Goal: Task Accomplishment & Management: Complete application form

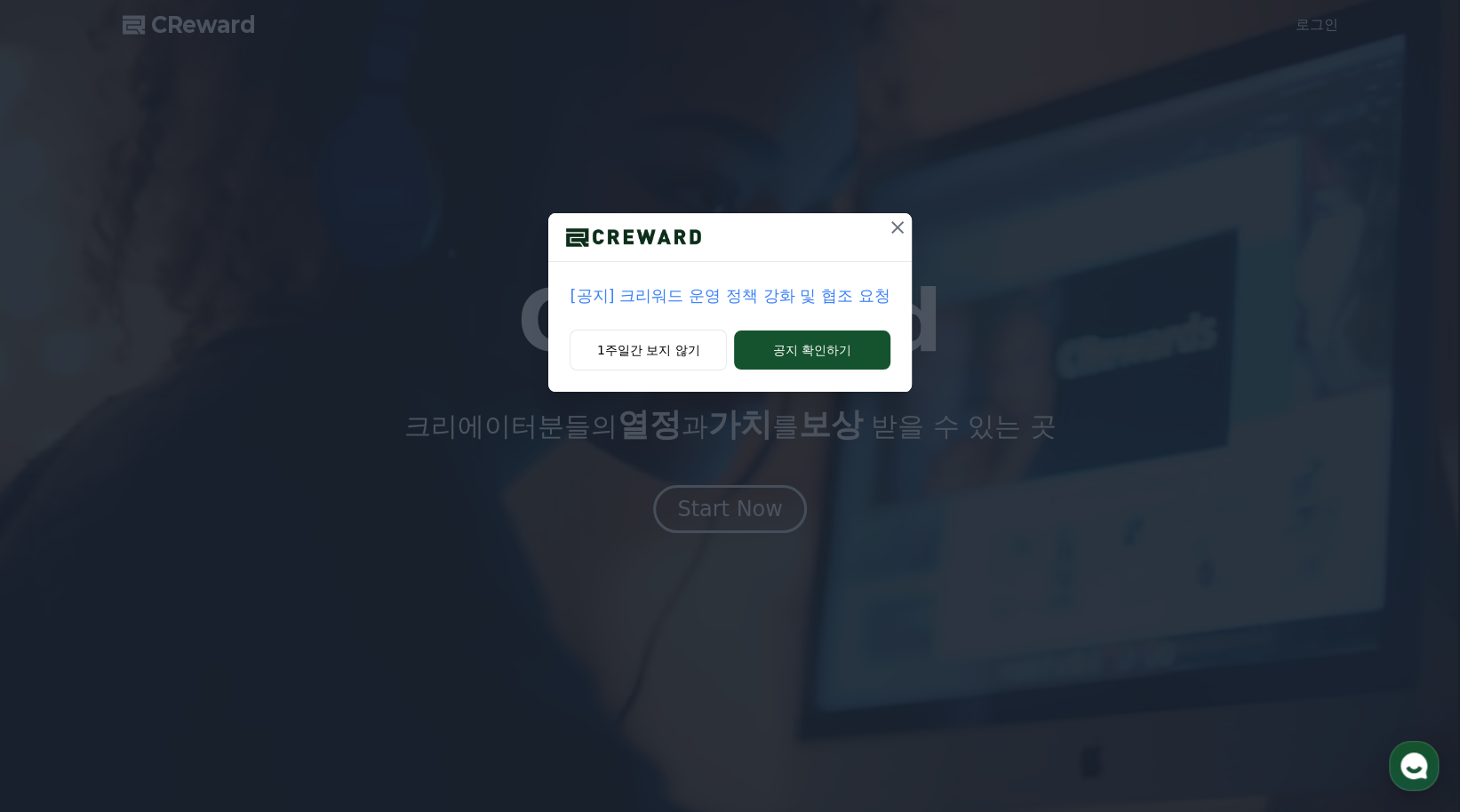
click at [767, 296] on p "[공지] 크리워드 운영 정책 강화 및 협조 요청" at bounding box center [730, 295] width 320 height 25
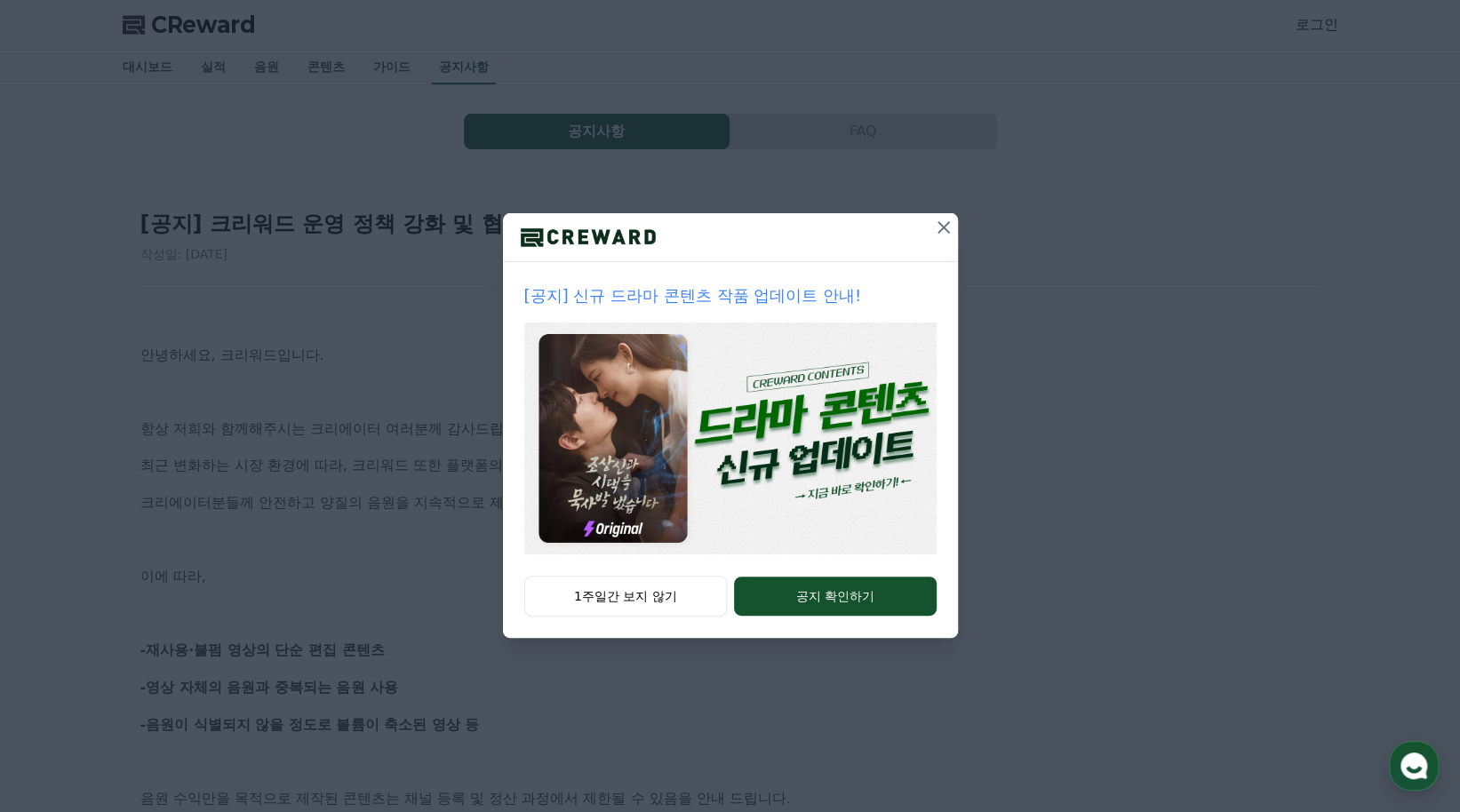
click at [948, 225] on icon at bounding box center [943, 227] width 21 height 21
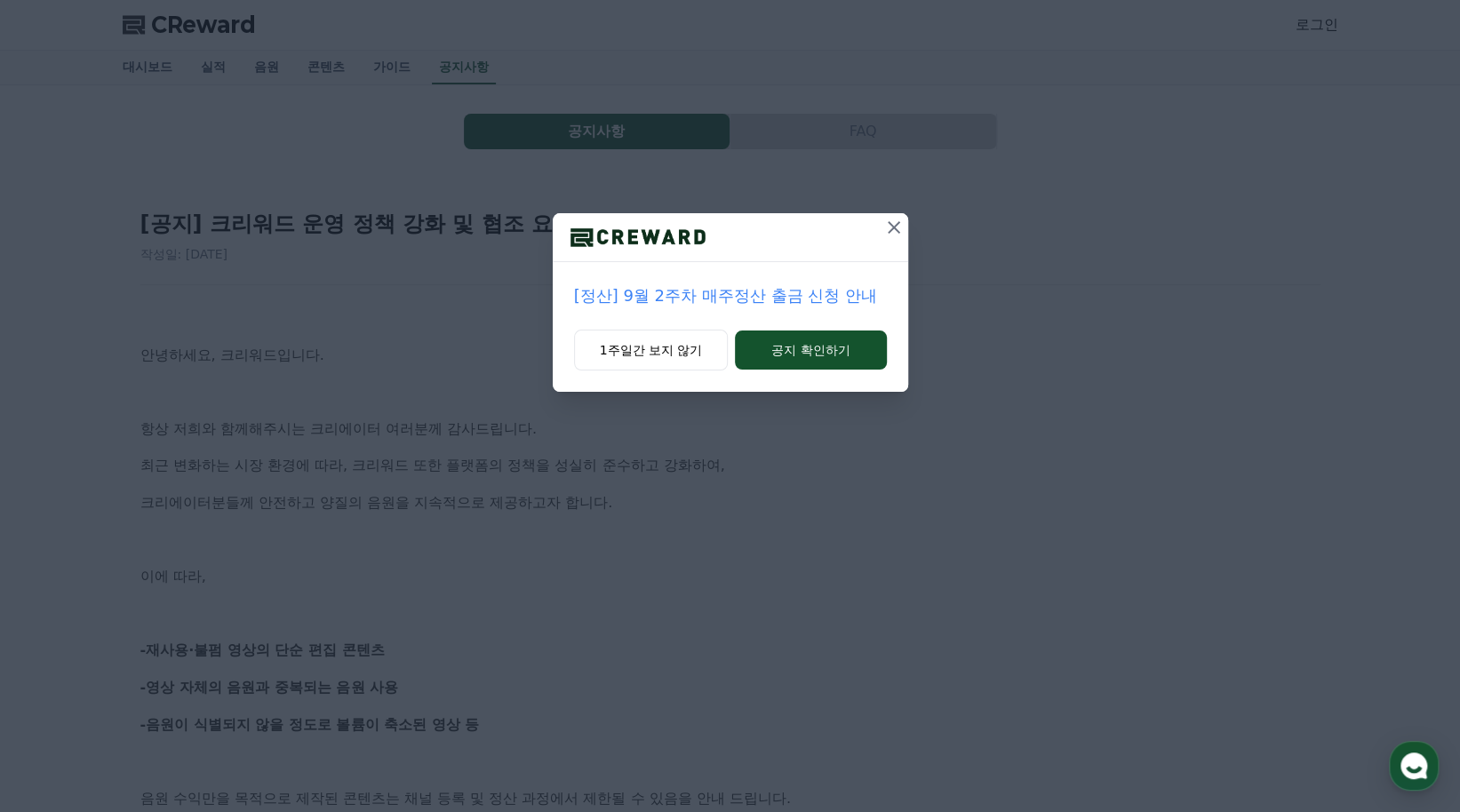
click at [891, 228] on icon at bounding box center [894, 227] width 21 height 21
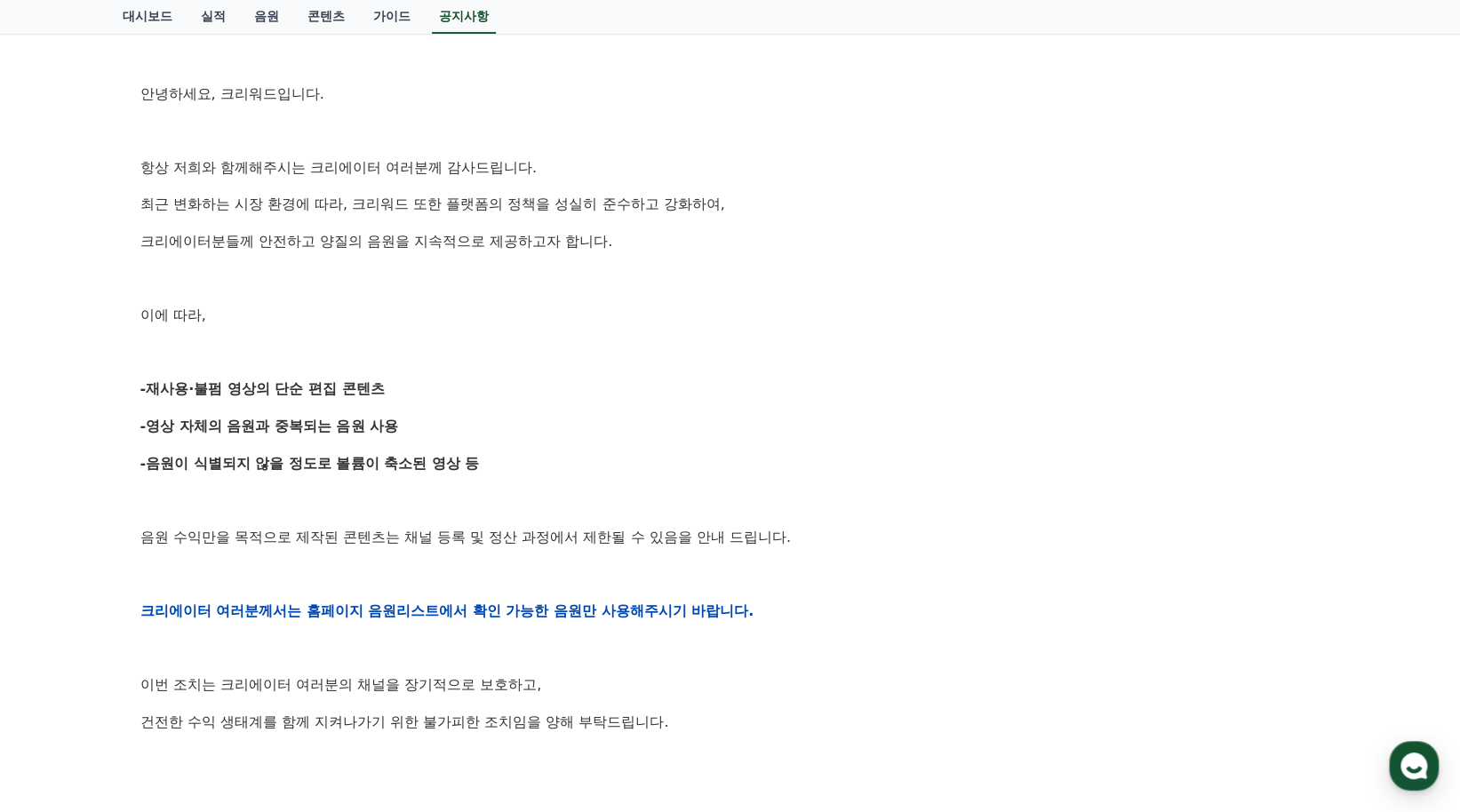
scroll to position [266, 0]
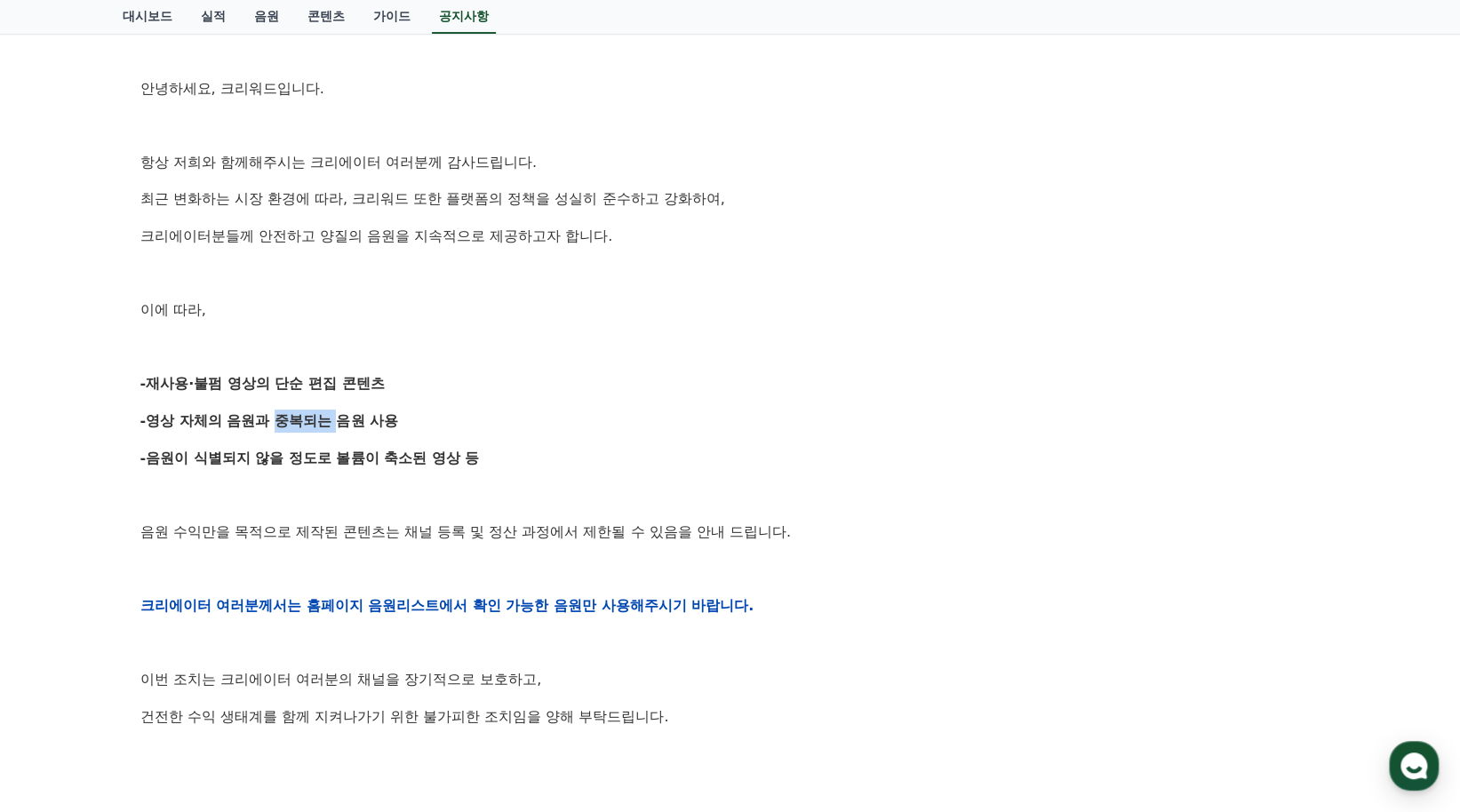
drag, startPoint x: 306, startPoint y: 415, endPoint x: 335, endPoint y: 415, distance: 29.0
click at [335, 415] on strong "-영상 자체의 음원과 중복되는 음원 사용" at bounding box center [269, 420] width 259 height 17
click at [394, 417] on strong "-영상 자체의 음원과 중복되는 음원 사용" at bounding box center [269, 420] width 259 height 17
click at [476, 449] on strong "-음원이 식별되지 않을 정도로 볼륨이 축소된 영상 등" at bounding box center [309, 458] width 339 height 17
click at [672, 434] on div "안녕하세요, 크리워드입니다. 항상 저희와 함께해주시는 크리에이터 여러분께 감사드립니다. 최근 변화하는 시장 환경에 따라, 크리워드 또한 플랫폼…" at bounding box center [730, 605] width 1181 height 1132
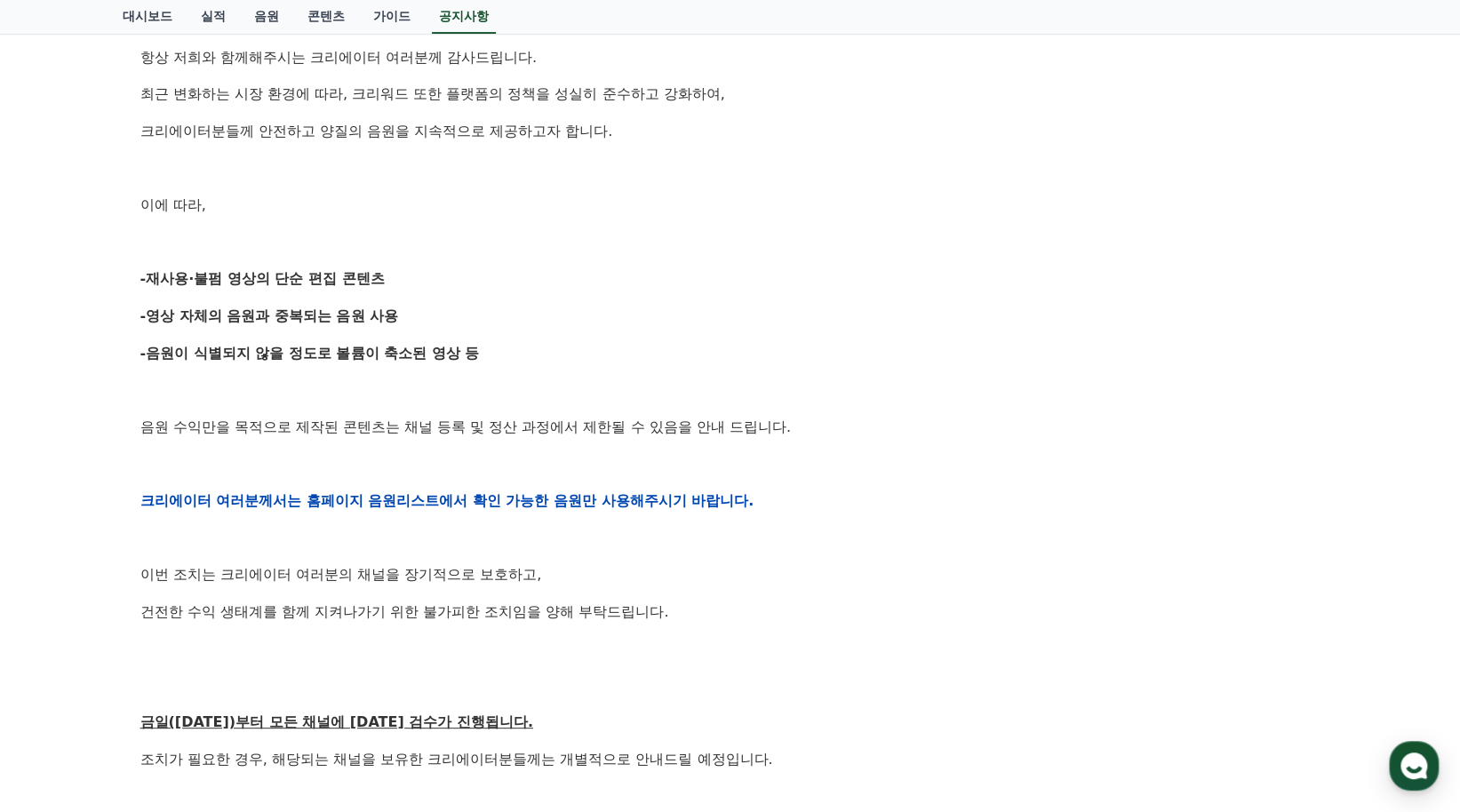
scroll to position [444, 0]
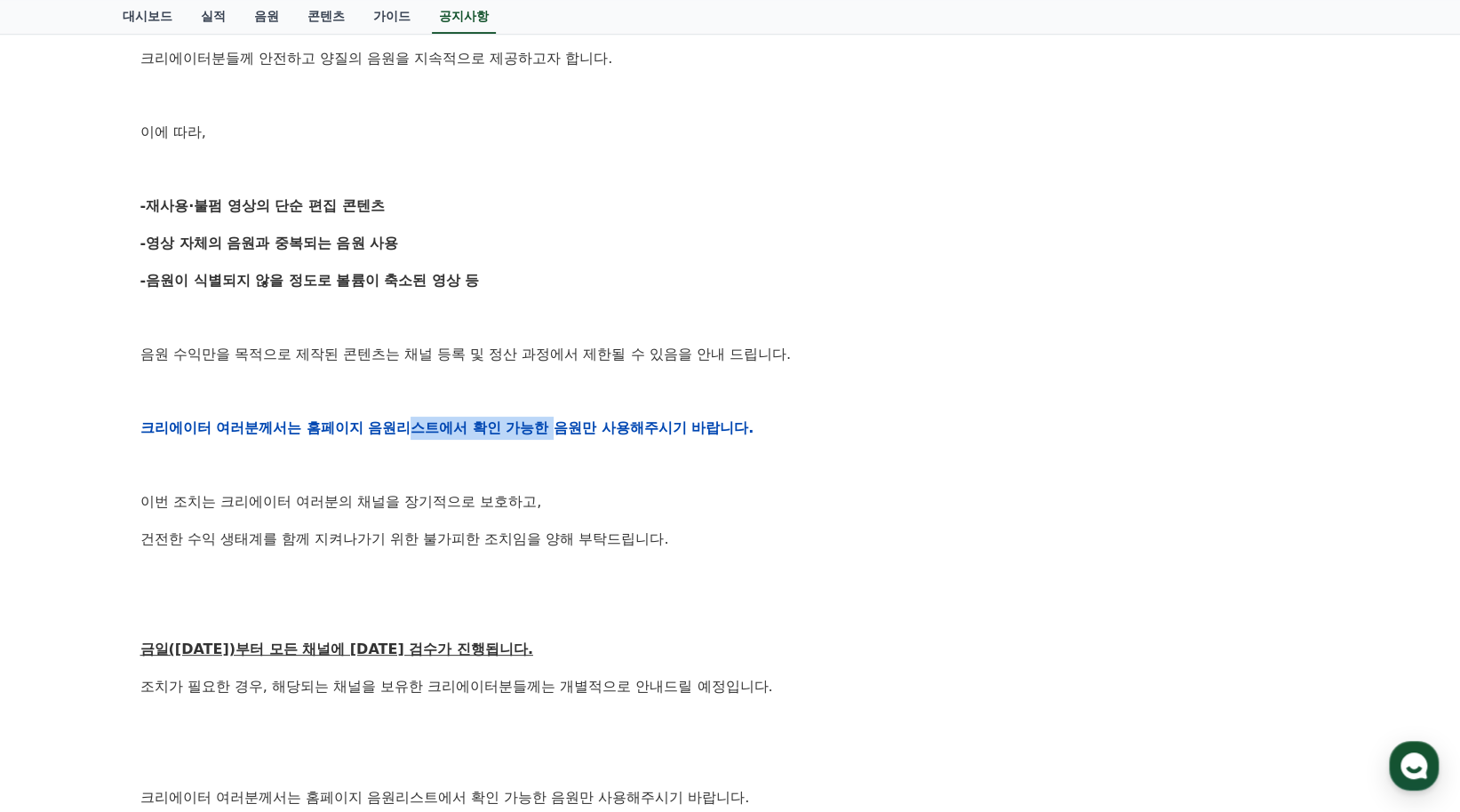
drag, startPoint x: 526, startPoint y: 426, endPoint x: 559, endPoint y: 425, distance: 33.0
click at [559, 425] on strong "크리에이터 여러분께서는 홈페이지 음원리스트에서 확인 가능한 음원만 사용해주시기 바랍니다." at bounding box center [447, 428] width 614 height 17
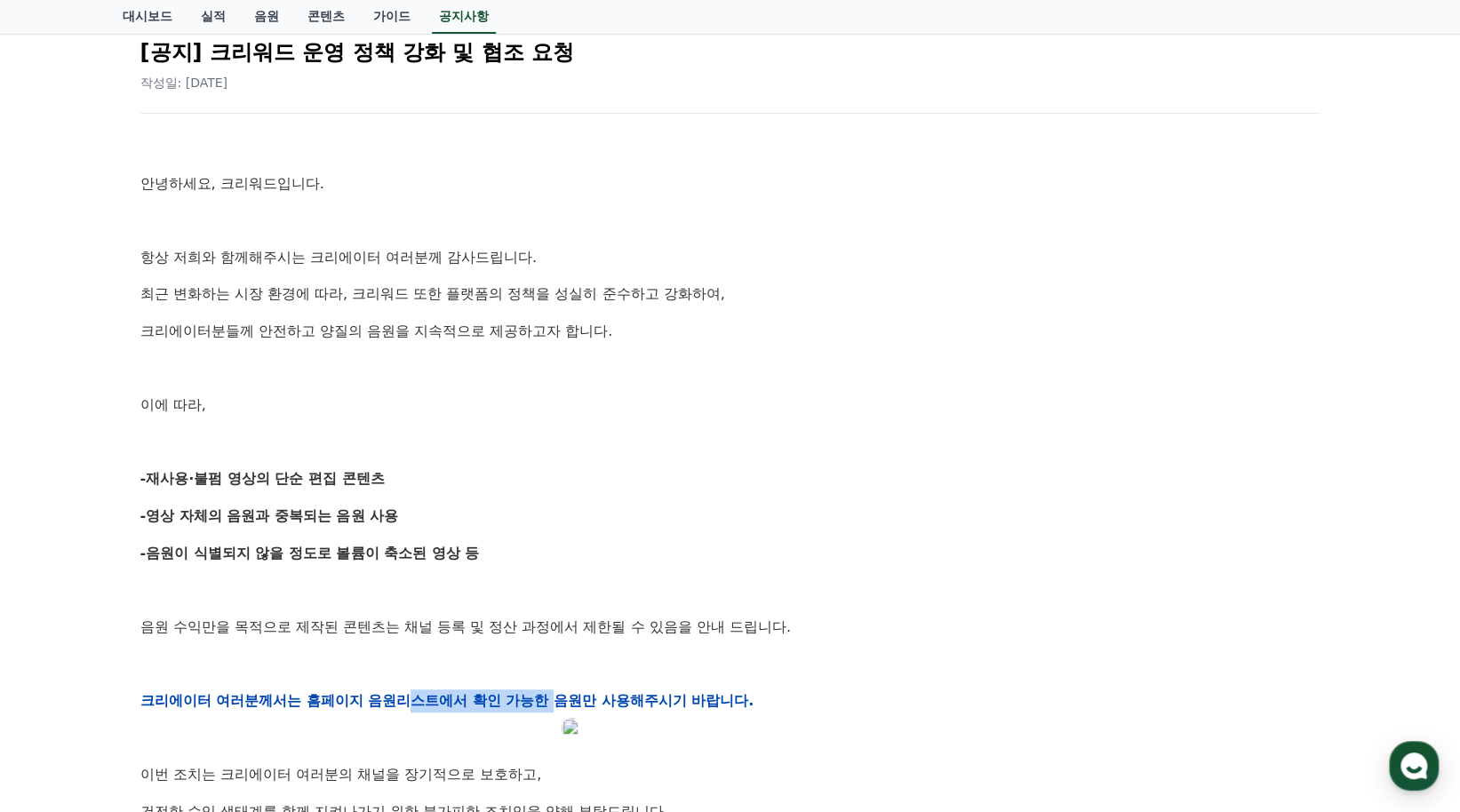
scroll to position [0, 0]
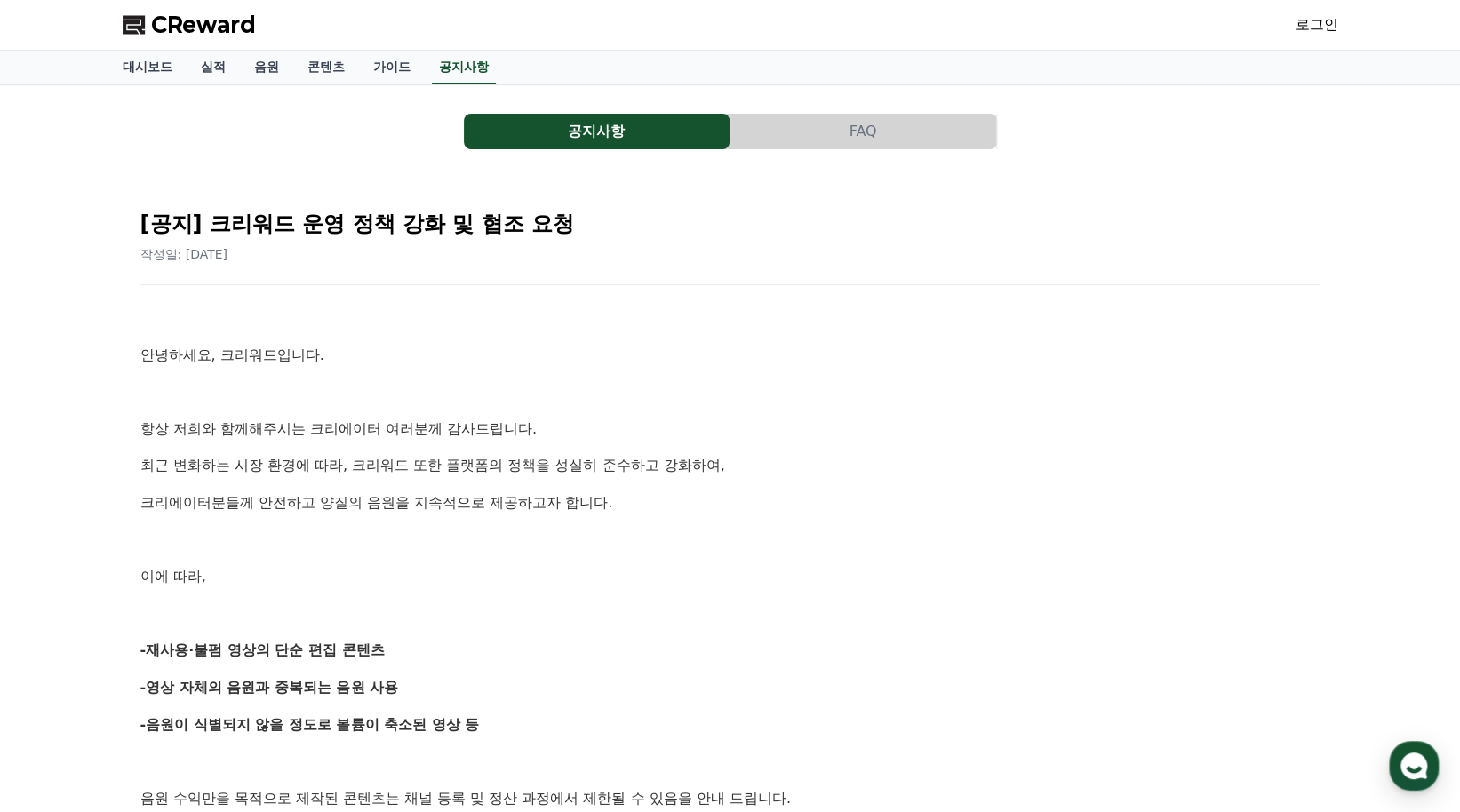
click at [1324, 19] on link "로그인" at bounding box center [1317, 24] width 43 height 21
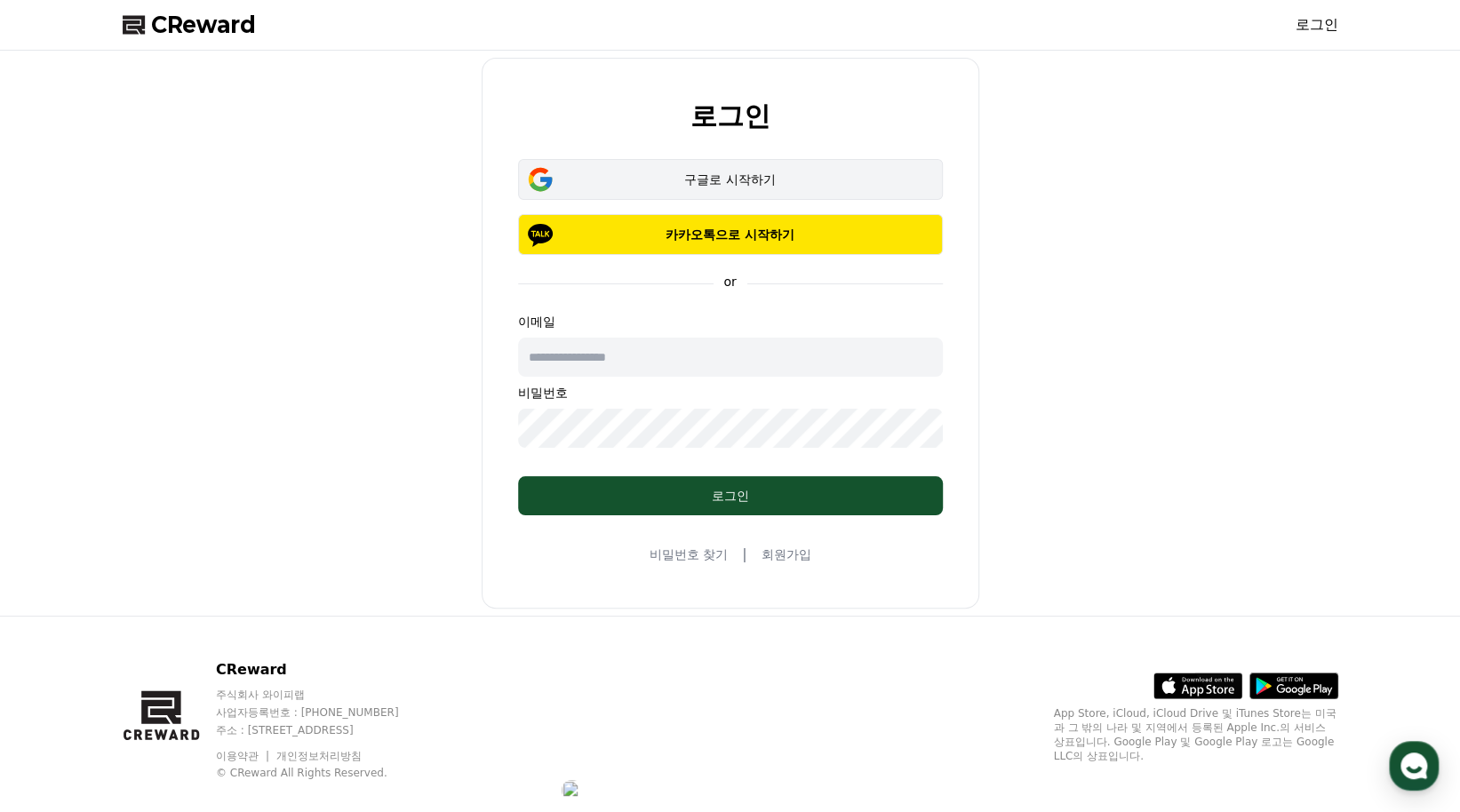
click at [765, 175] on div "구글로 시작하기" at bounding box center [730, 179] width 373 height 18
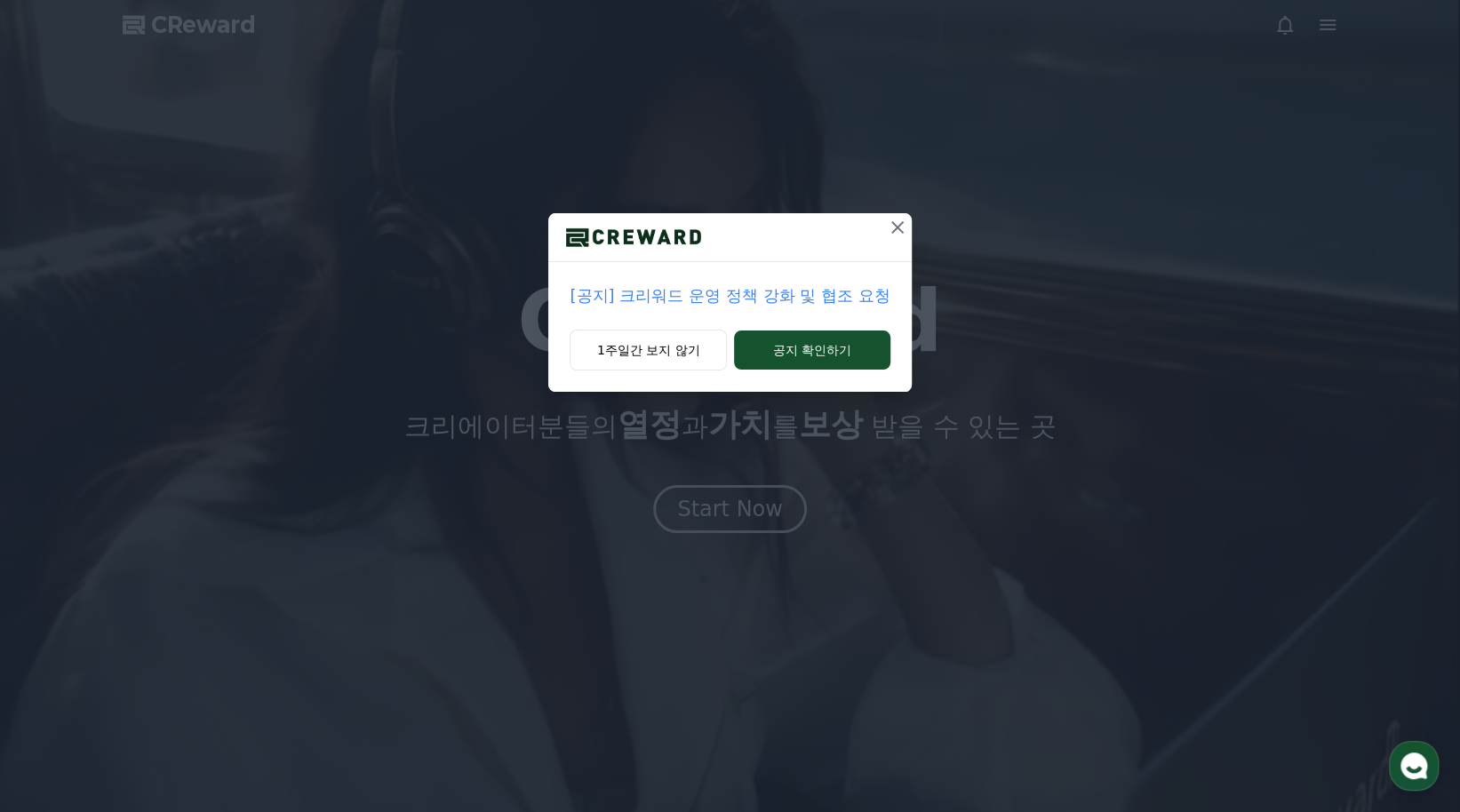
click at [887, 239] on button at bounding box center [897, 227] width 28 height 28
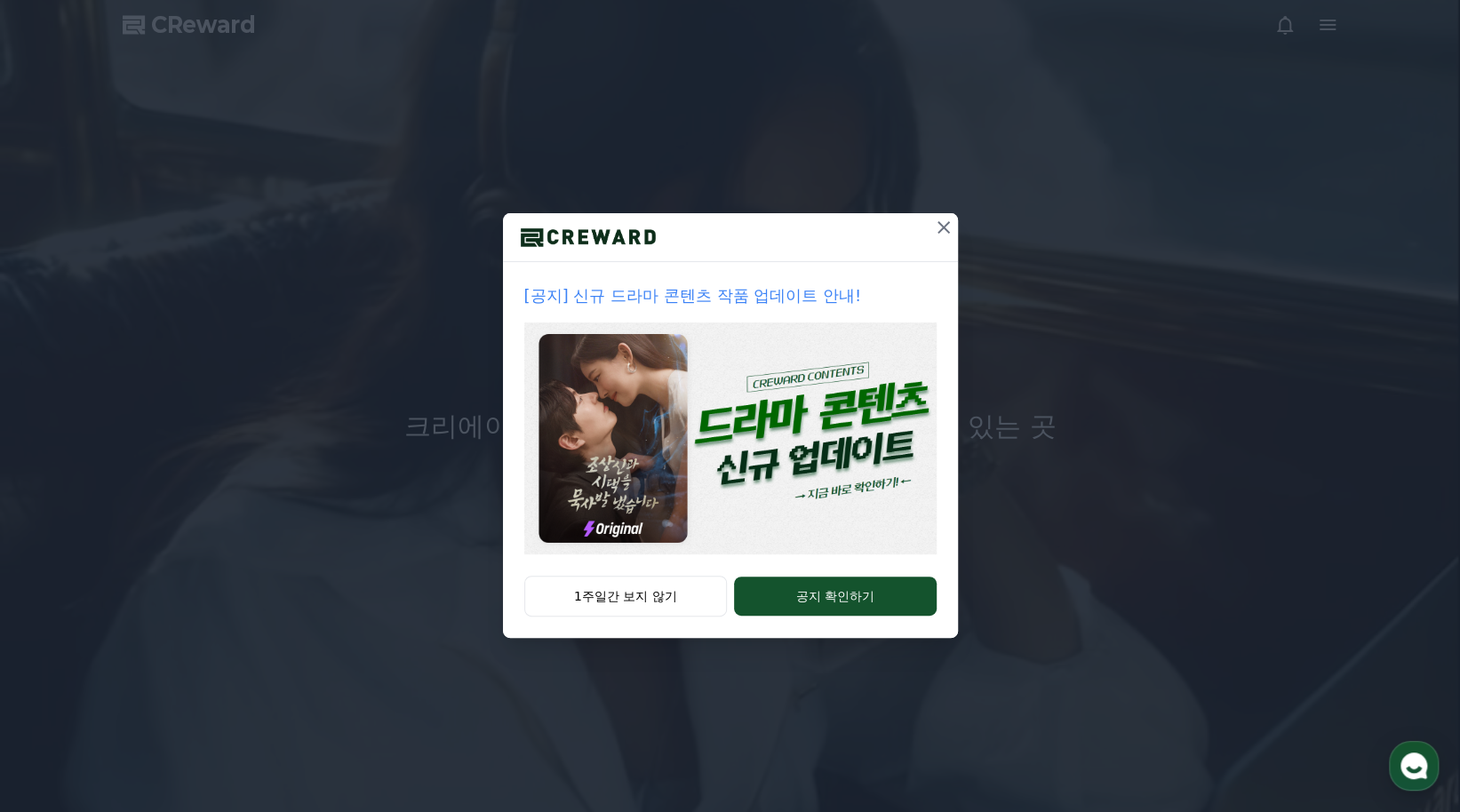
drag, startPoint x: 915, startPoint y: 227, endPoint x: 932, endPoint y: 236, distance: 19.2
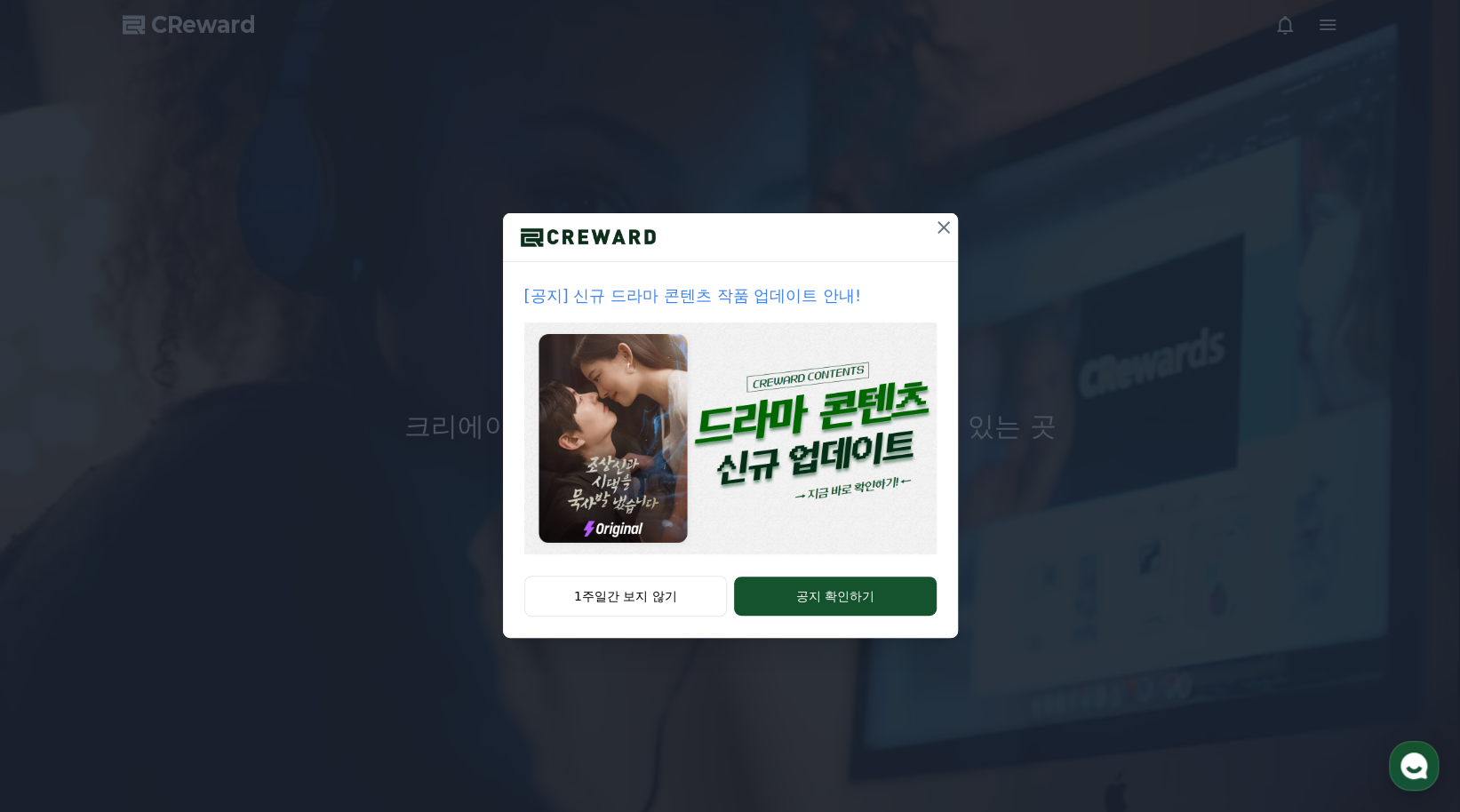
click at [916, 227] on div at bounding box center [730, 237] width 455 height 49
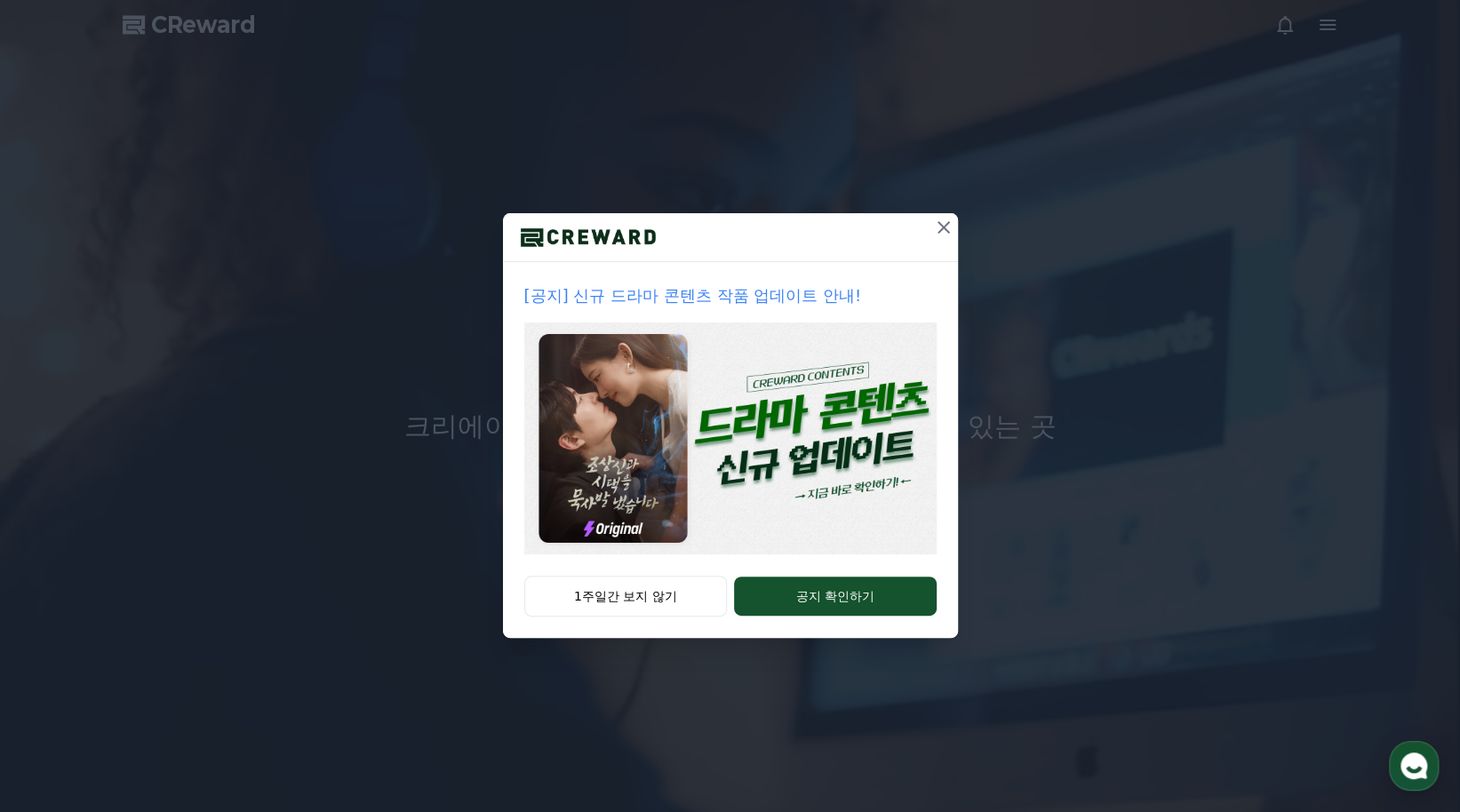
click at [939, 230] on icon at bounding box center [943, 227] width 12 height 12
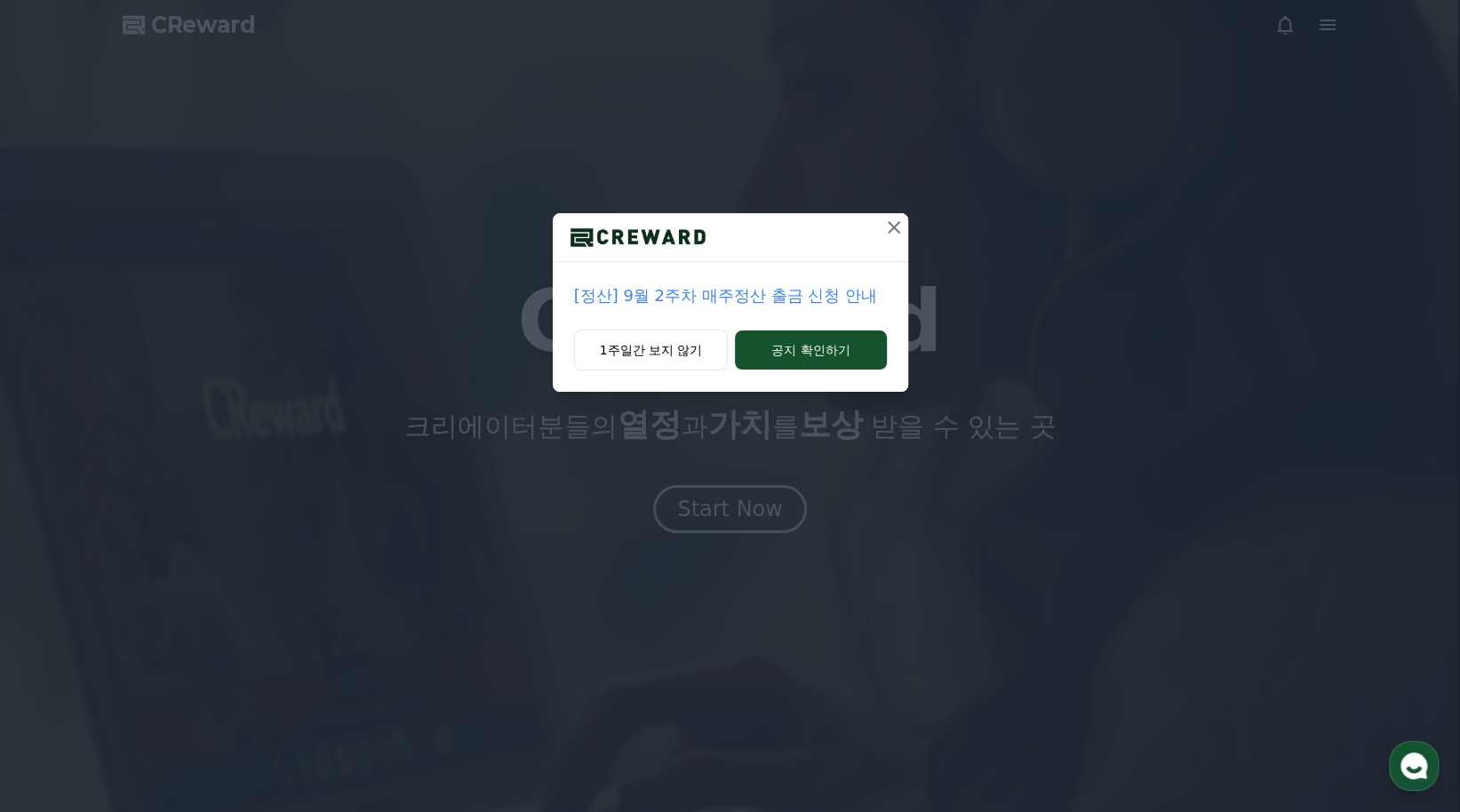
click at [897, 230] on icon at bounding box center [894, 227] width 21 height 21
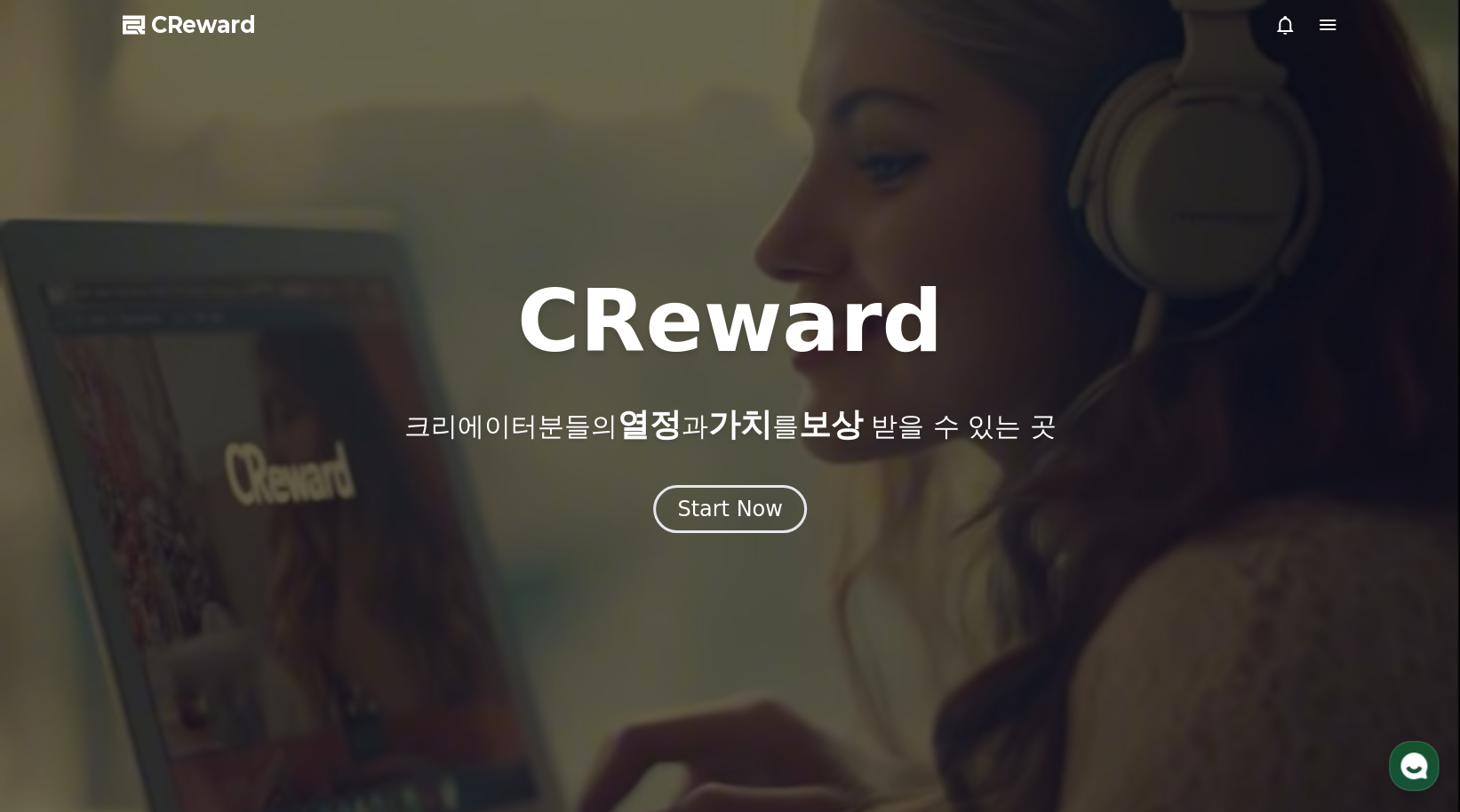
click at [1321, 24] on icon at bounding box center [1327, 24] width 16 height 10
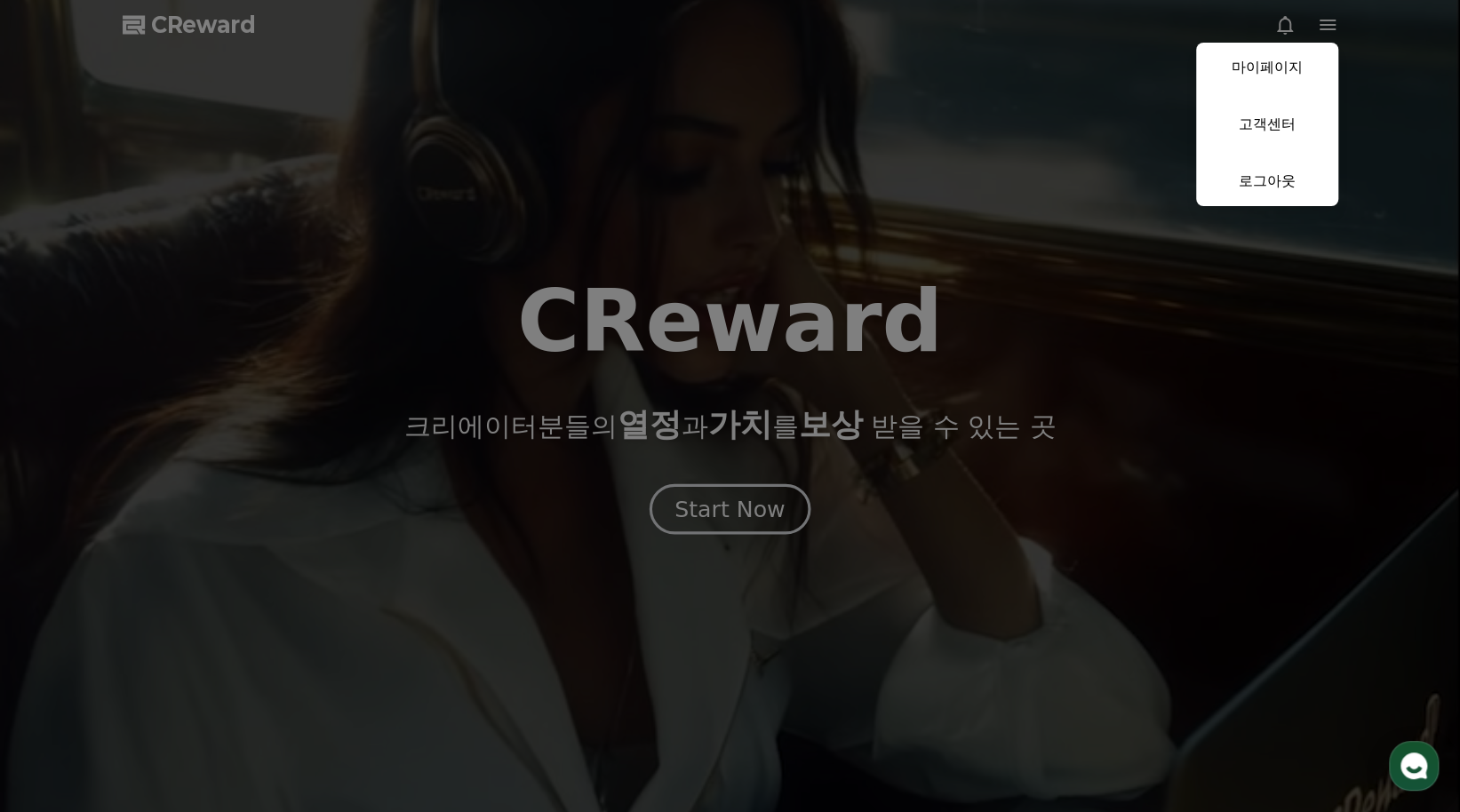
click at [741, 511] on button "close" at bounding box center [730, 406] width 1460 height 812
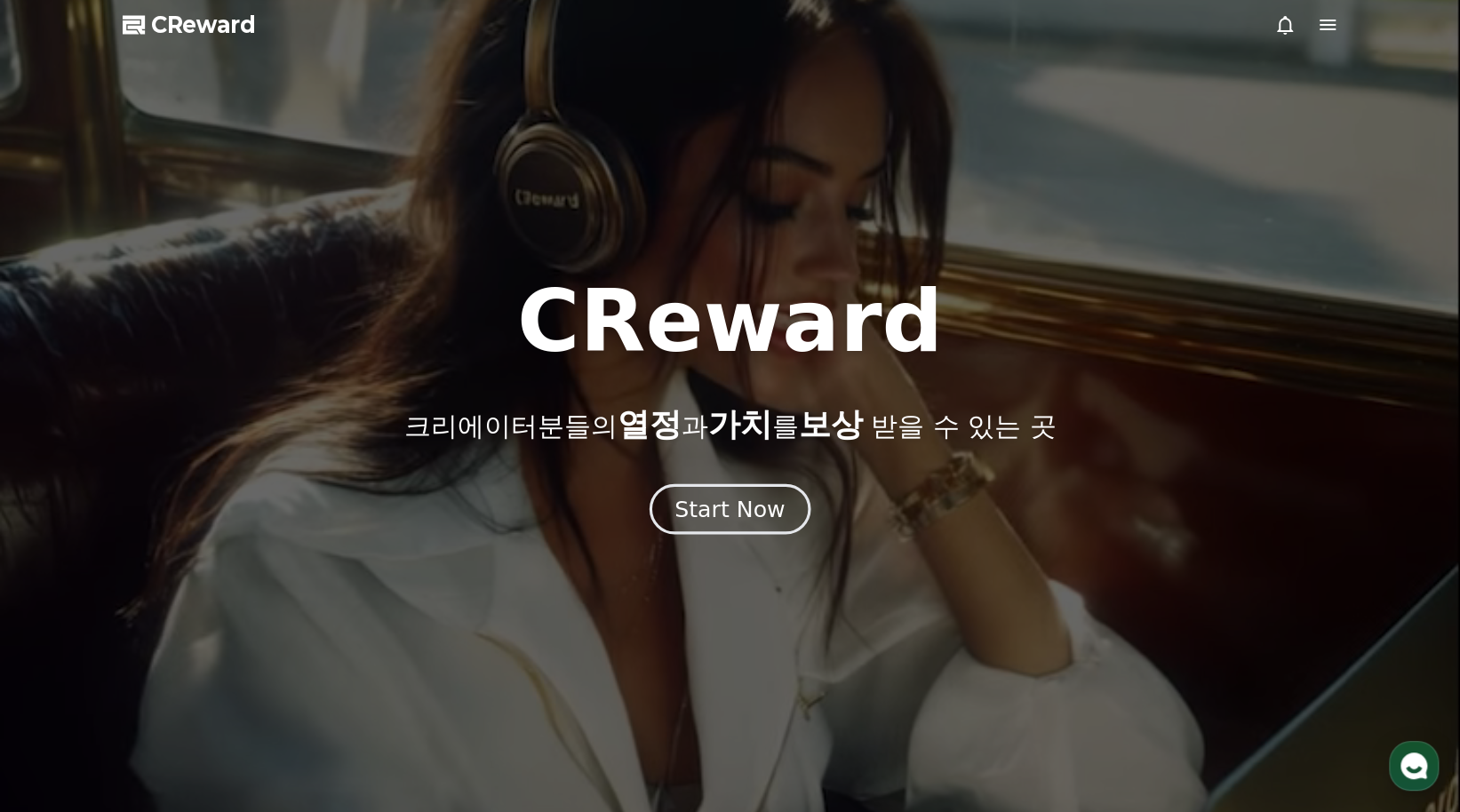
click at [745, 509] on div "Start Now" at bounding box center [730, 509] width 110 height 30
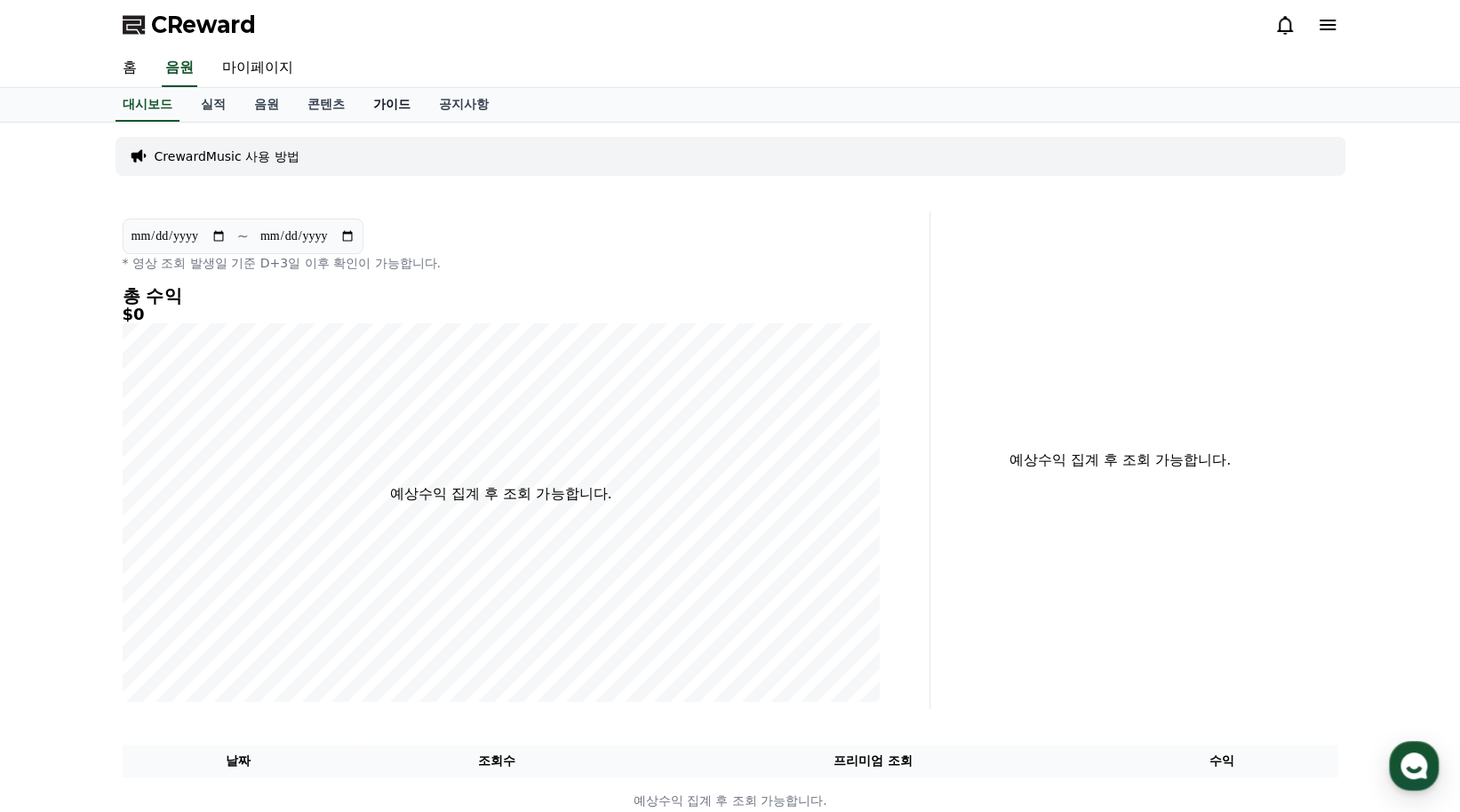
click at [399, 101] on link "가이드" at bounding box center [392, 105] width 65 height 34
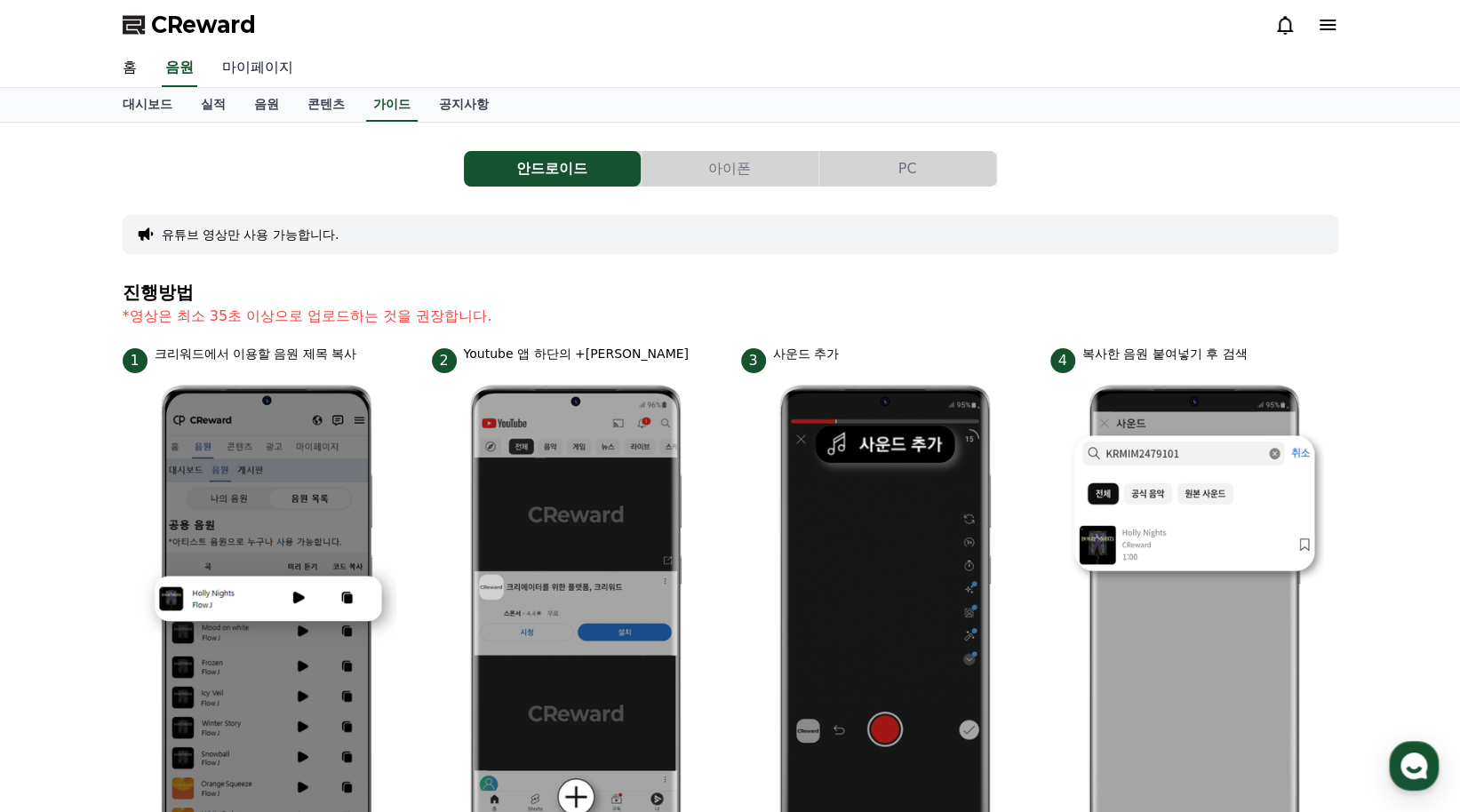
click at [256, 70] on link "마이페이지" at bounding box center [258, 68] width 100 height 37
select select "**********"
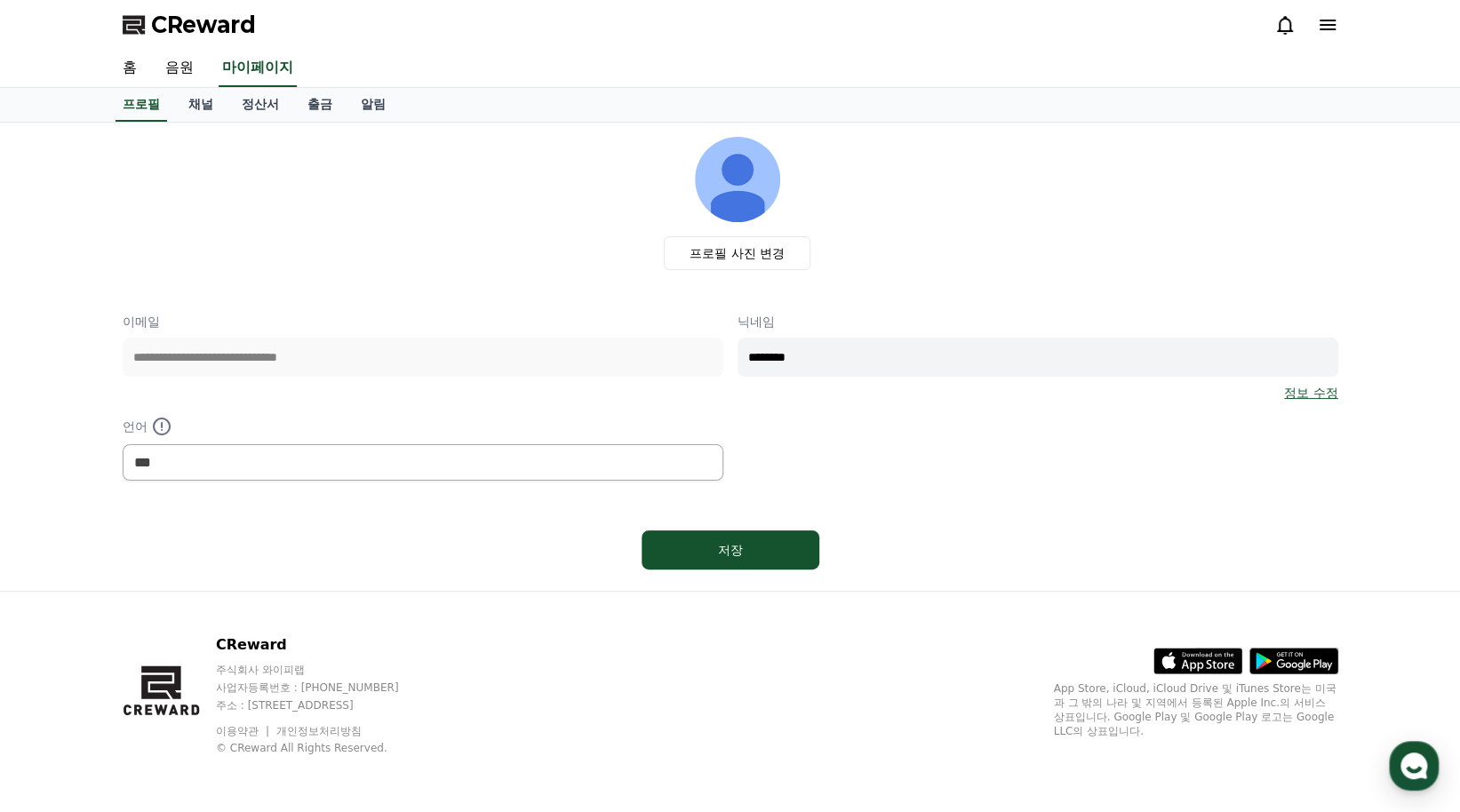
click at [877, 356] on input "********" at bounding box center [1038, 357] width 601 height 39
click at [816, 427] on div "**********" at bounding box center [730, 397] width 1216 height 168
click at [205, 102] on link "채널" at bounding box center [200, 105] width 53 height 34
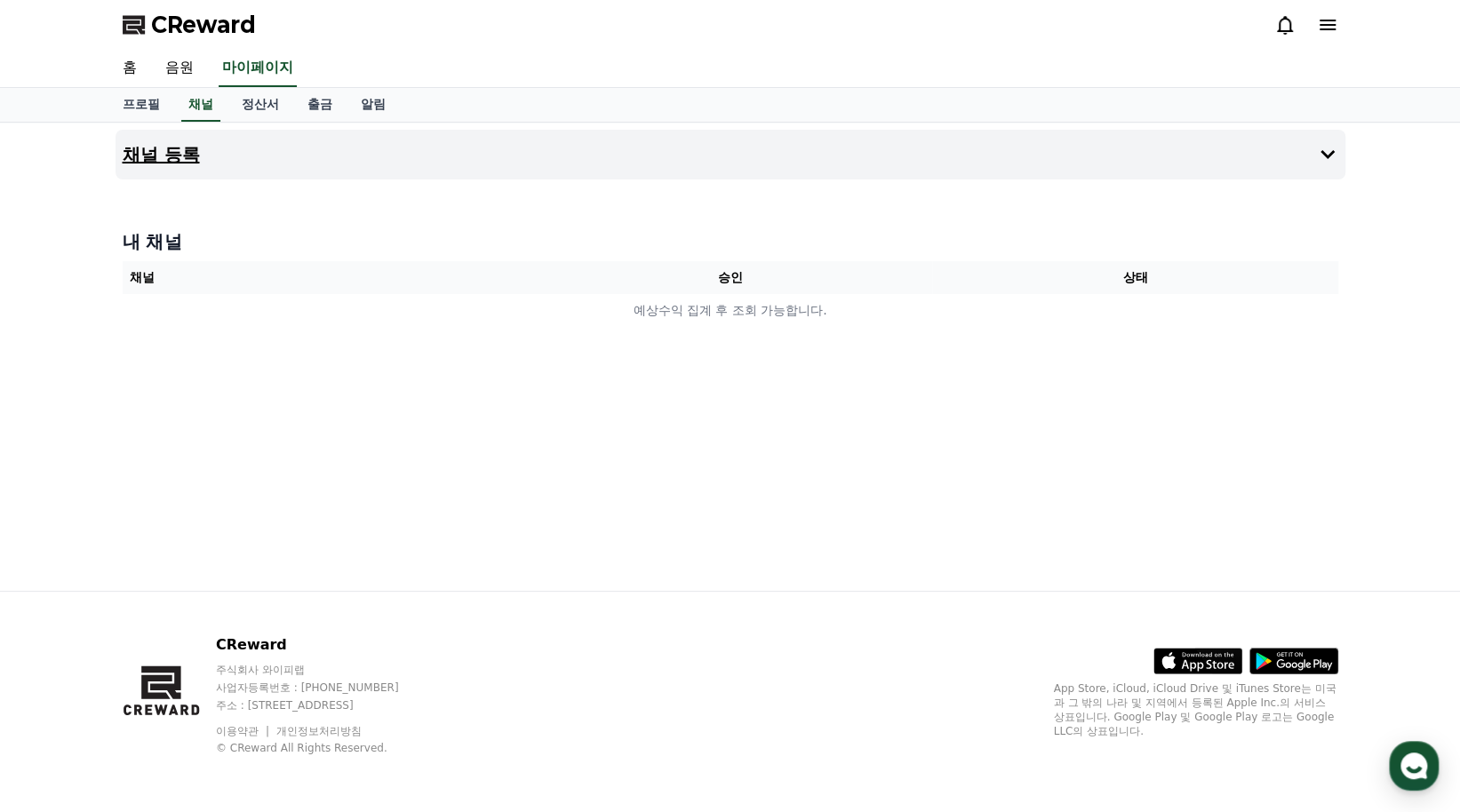
click at [1329, 159] on icon at bounding box center [1327, 154] width 21 height 21
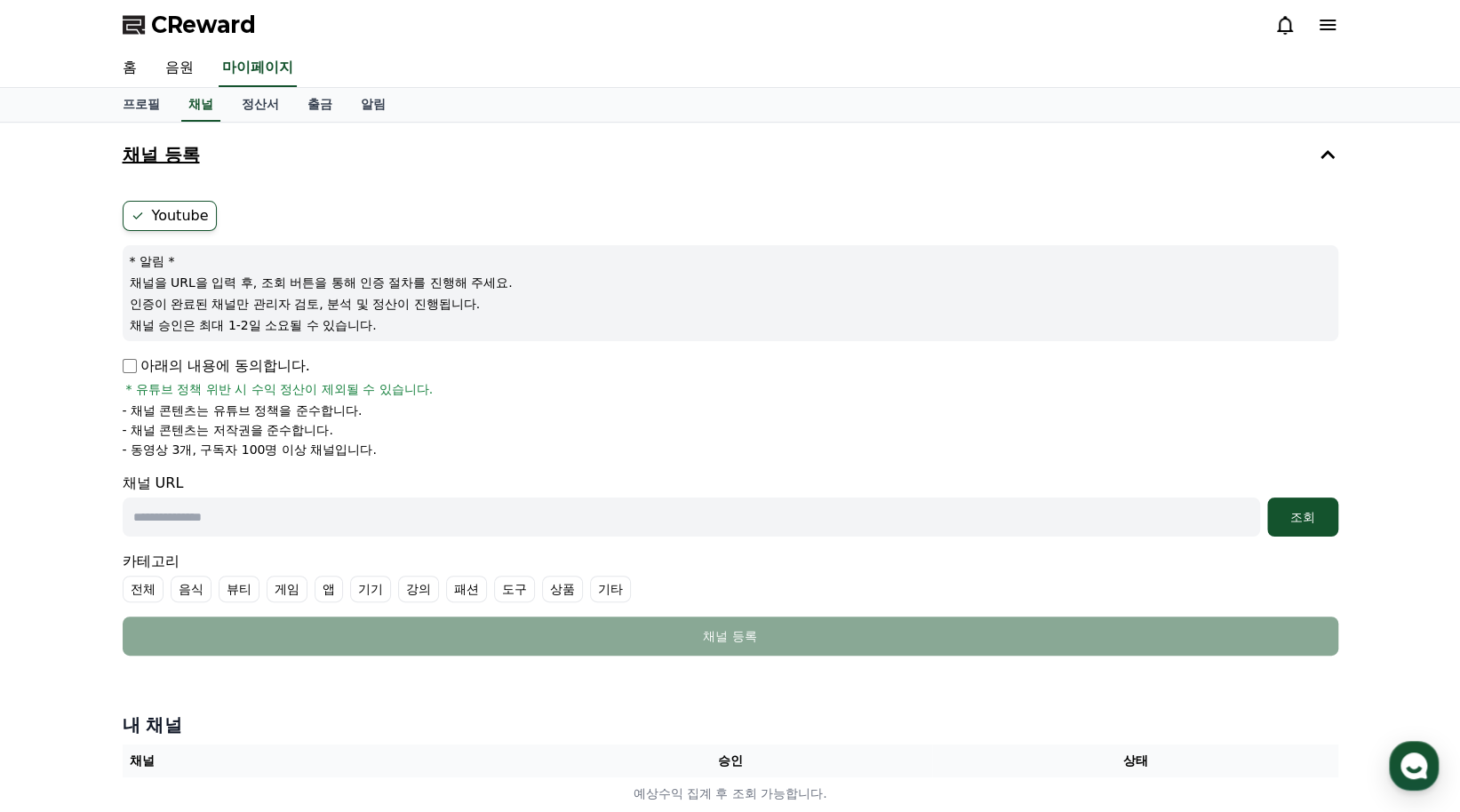
click at [233, 369] on p "아래의 내용에 동의합니다." at bounding box center [216, 365] width 188 height 21
click at [688, 513] on input "text" at bounding box center [691, 518] width 1138 height 39
paste input "**********"
type input "**********"
click at [1307, 511] on div "조회" at bounding box center [1303, 517] width 57 height 18
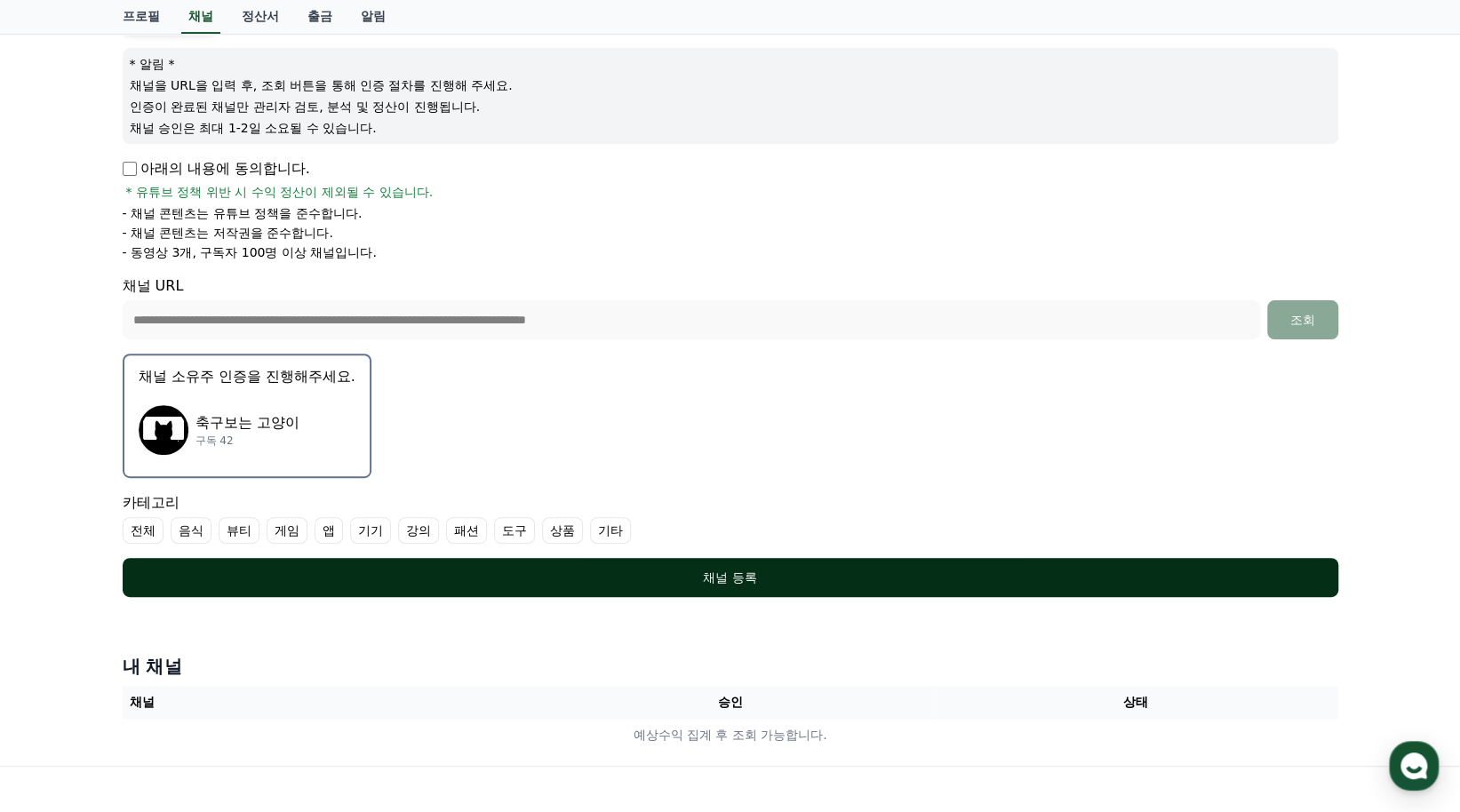
scroll to position [266, 0]
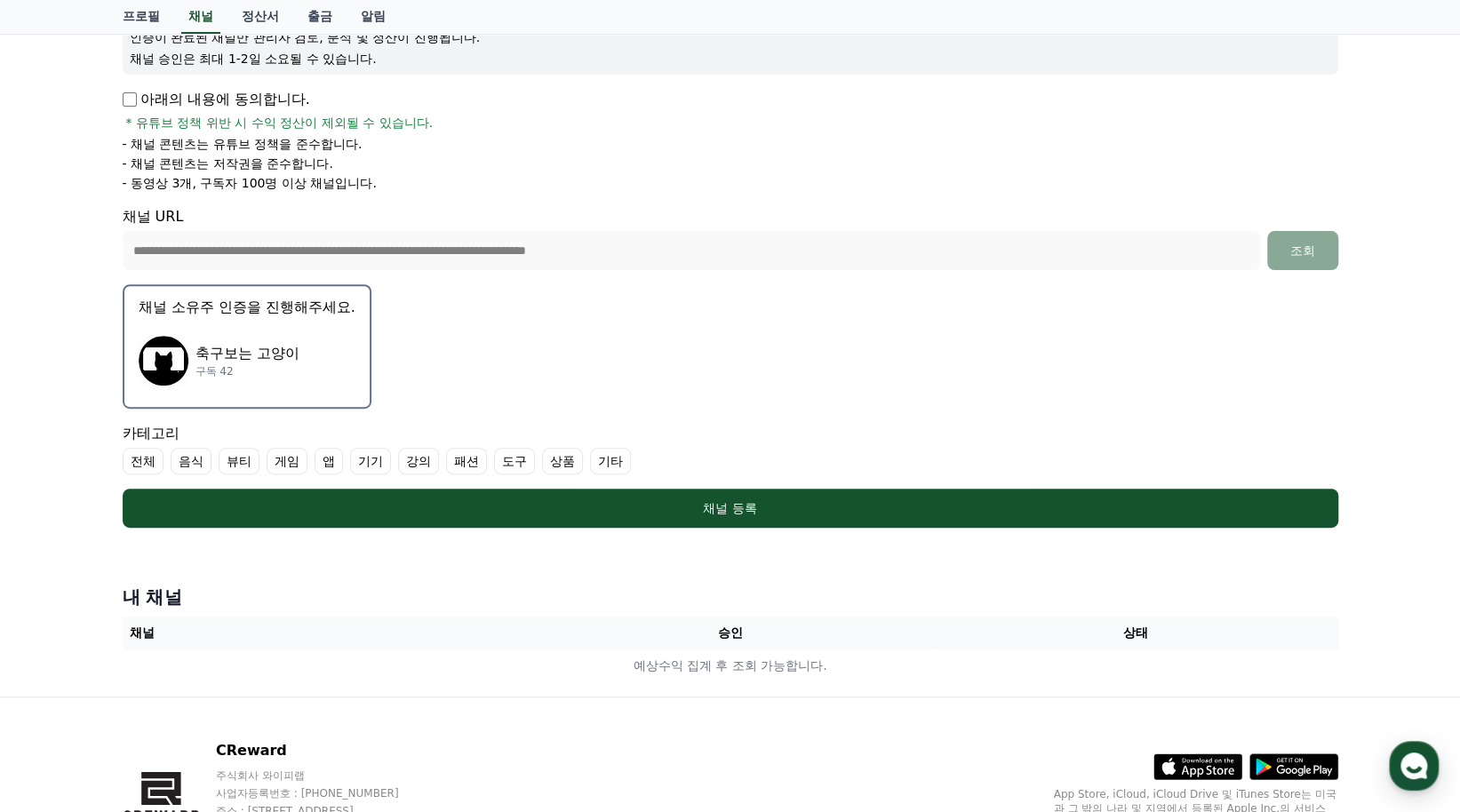
click at [298, 362] on p "축구보는 고양이" at bounding box center [247, 353] width 104 height 21
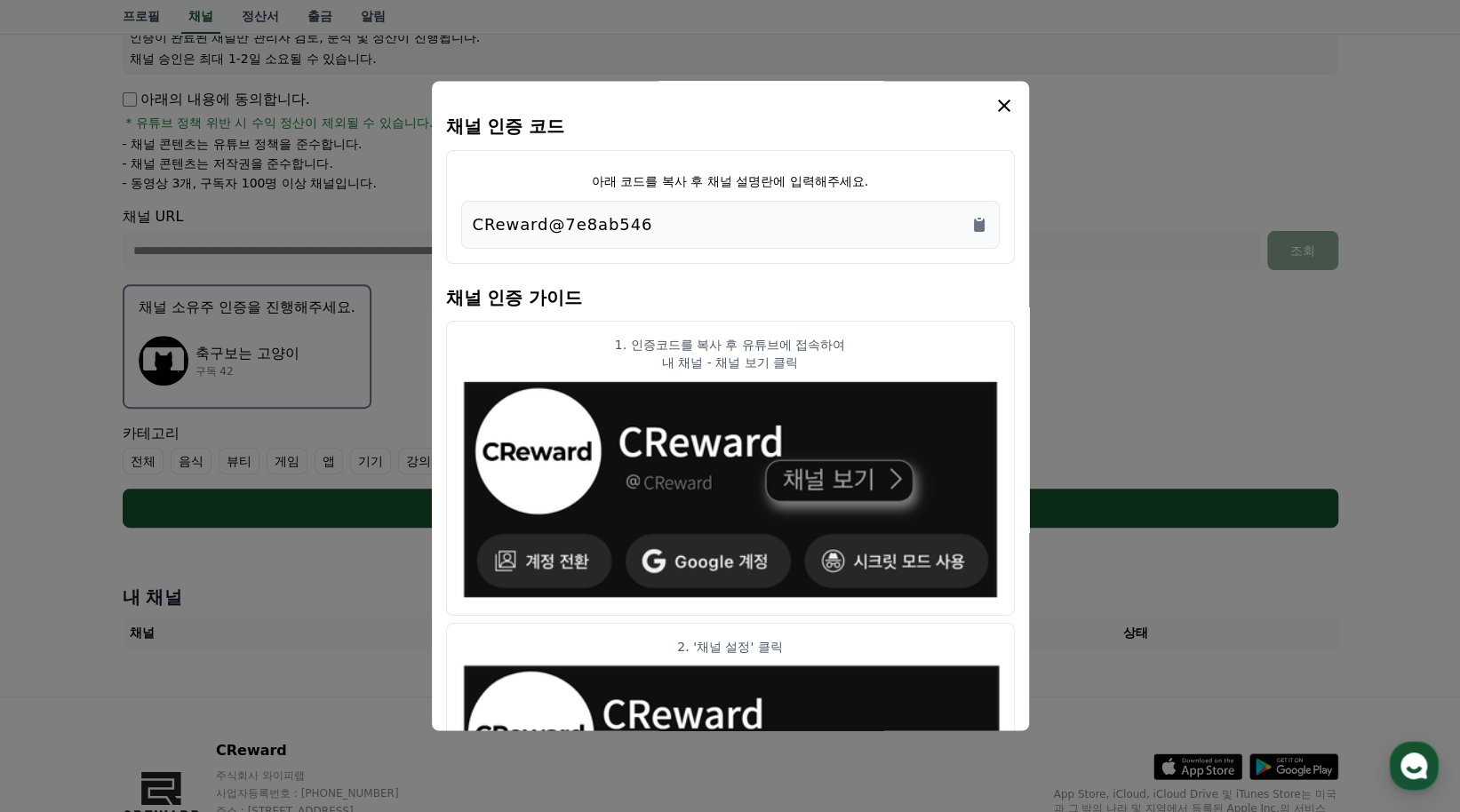
click at [732, 220] on div "CReward@7e8ab546" at bounding box center [731, 224] width 516 height 25
click at [977, 223] on icon "Copy to clipboard" at bounding box center [979, 225] width 10 height 13
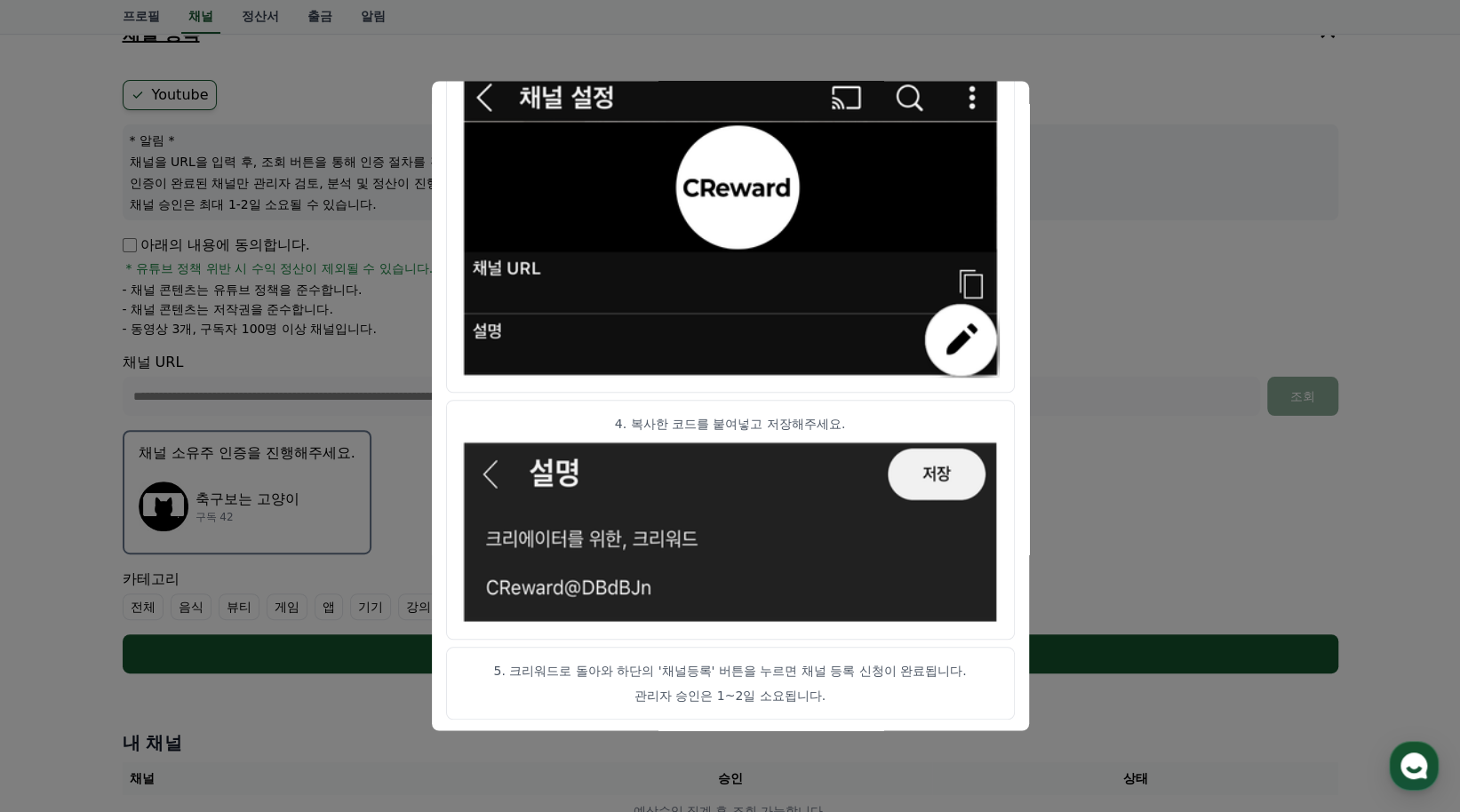
scroll to position [178, 0]
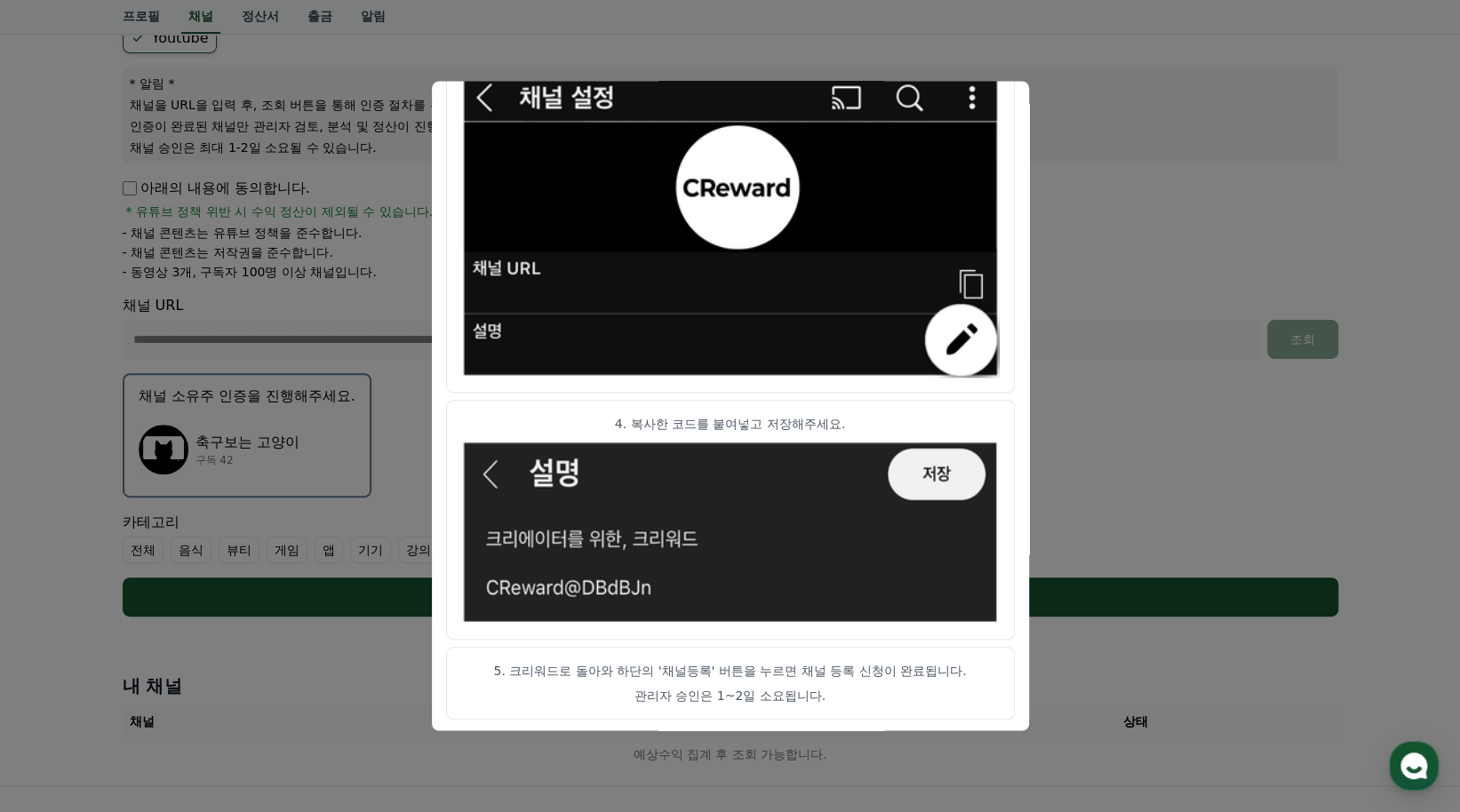
click at [1113, 354] on button "close modal" at bounding box center [730, 406] width 1460 height 812
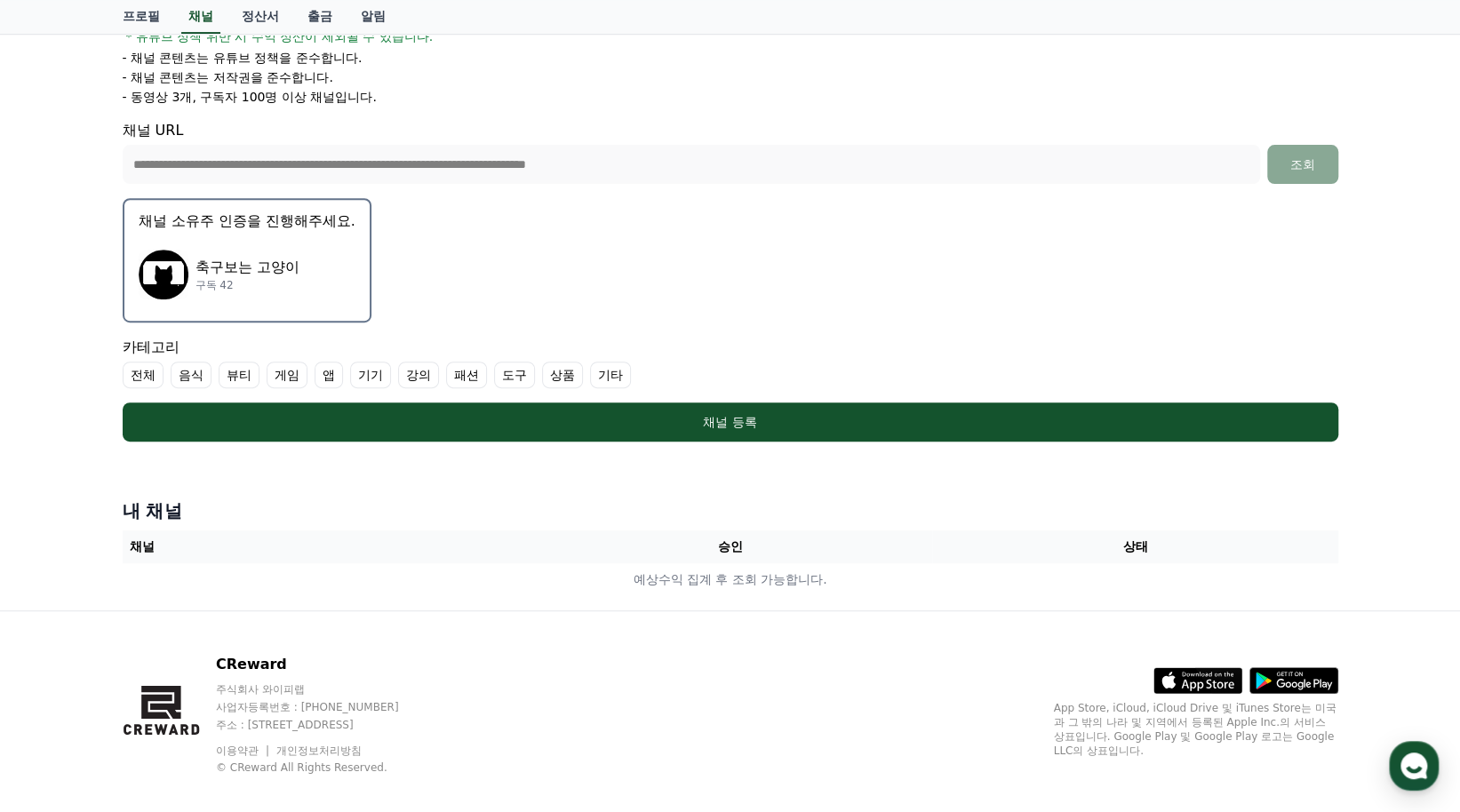
scroll to position [355, 0]
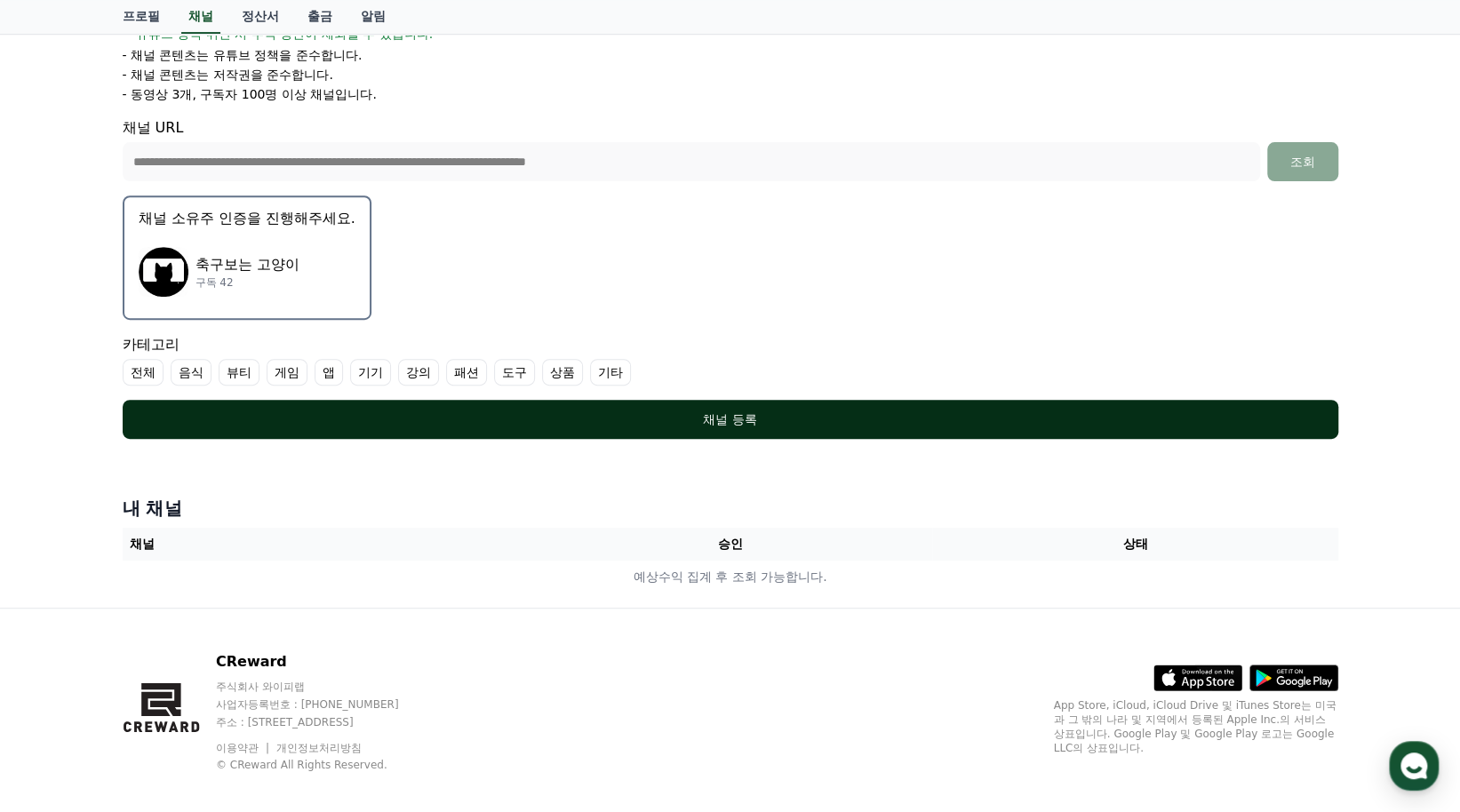
click at [861, 415] on div "채널 등록" at bounding box center [730, 419] width 1145 height 18
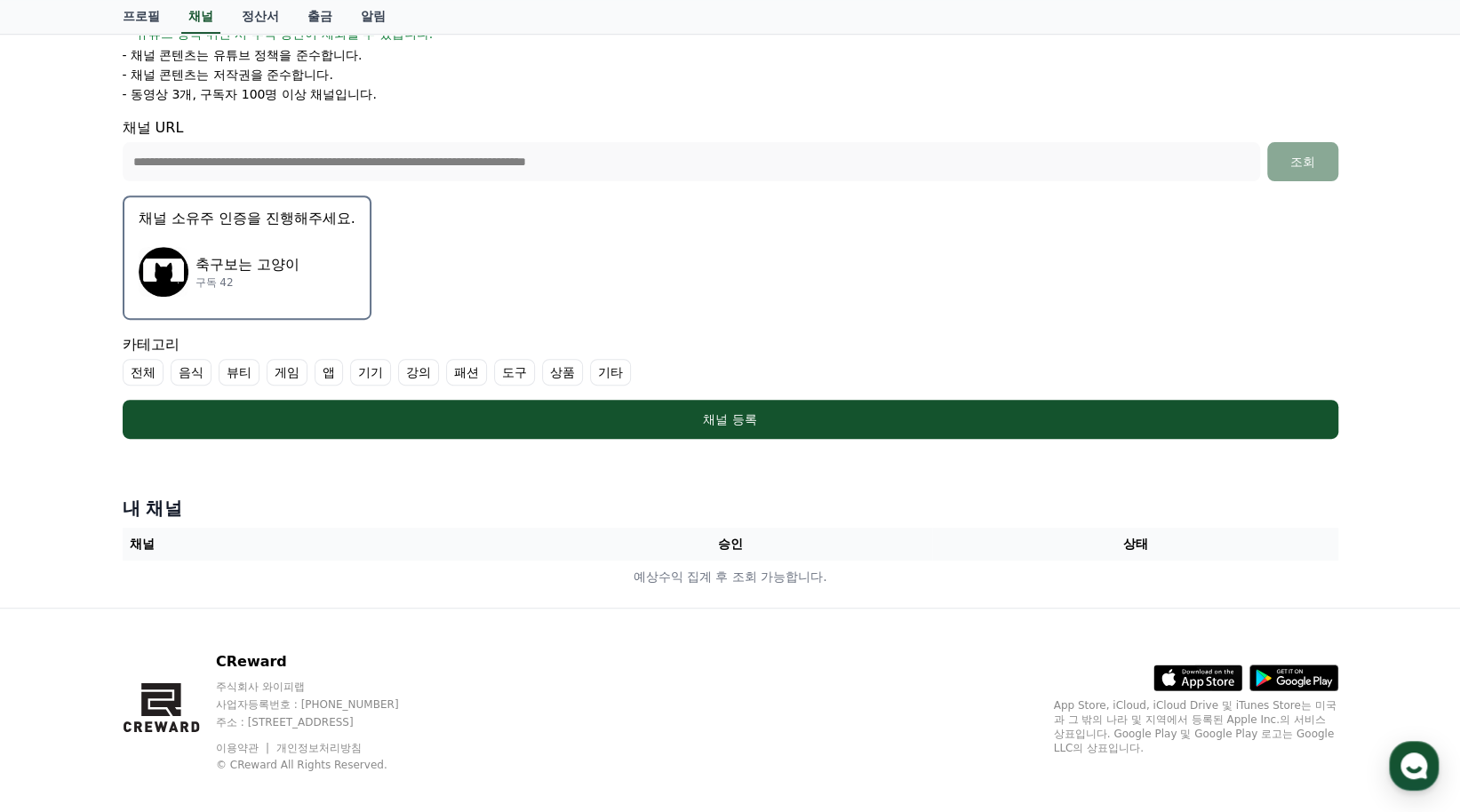
click at [606, 367] on label "기타" at bounding box center [610, 372] width 41 height 27
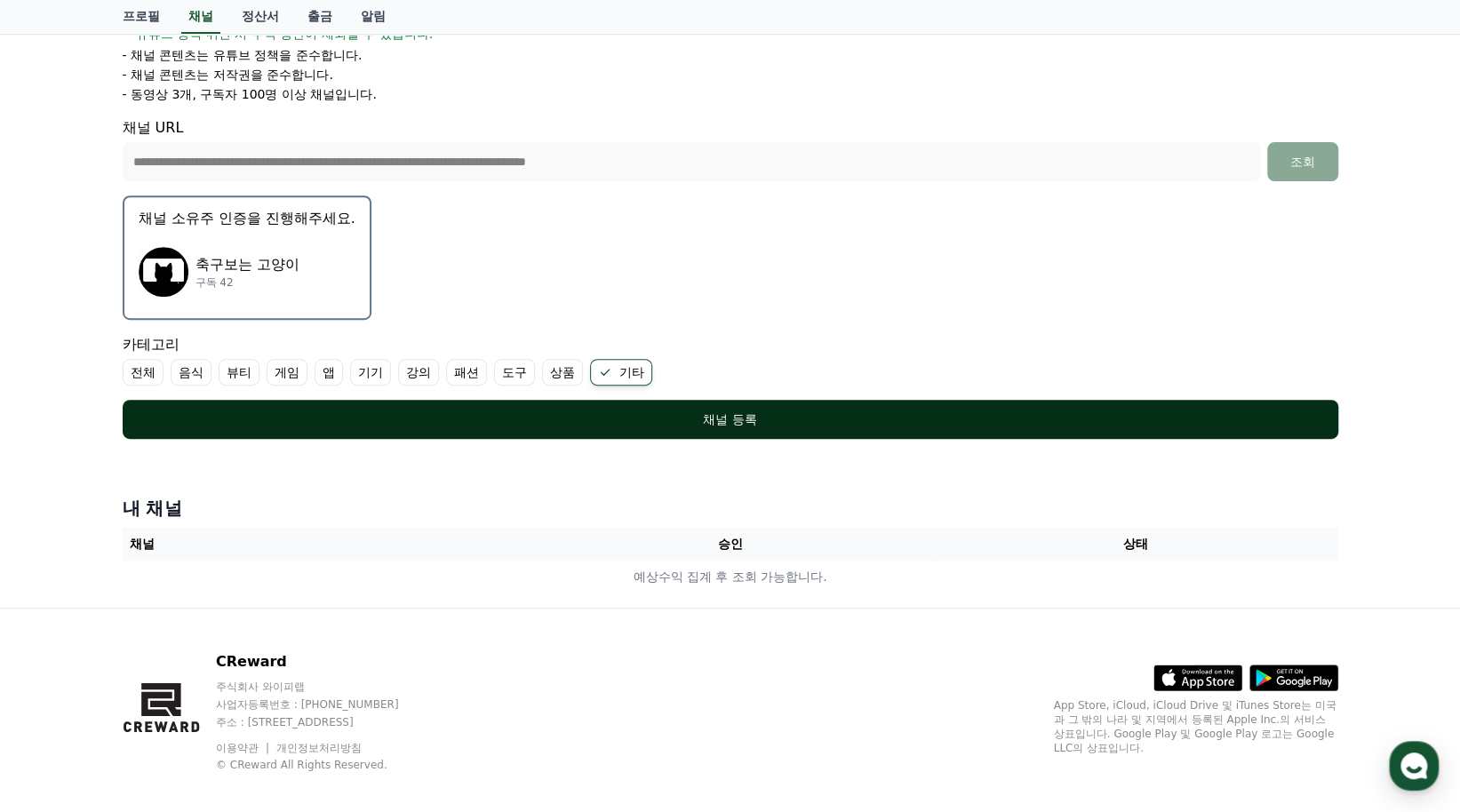
click at [760, 419] on div "채널 등록" at bounding box center [730, 419] width 1145 height 18
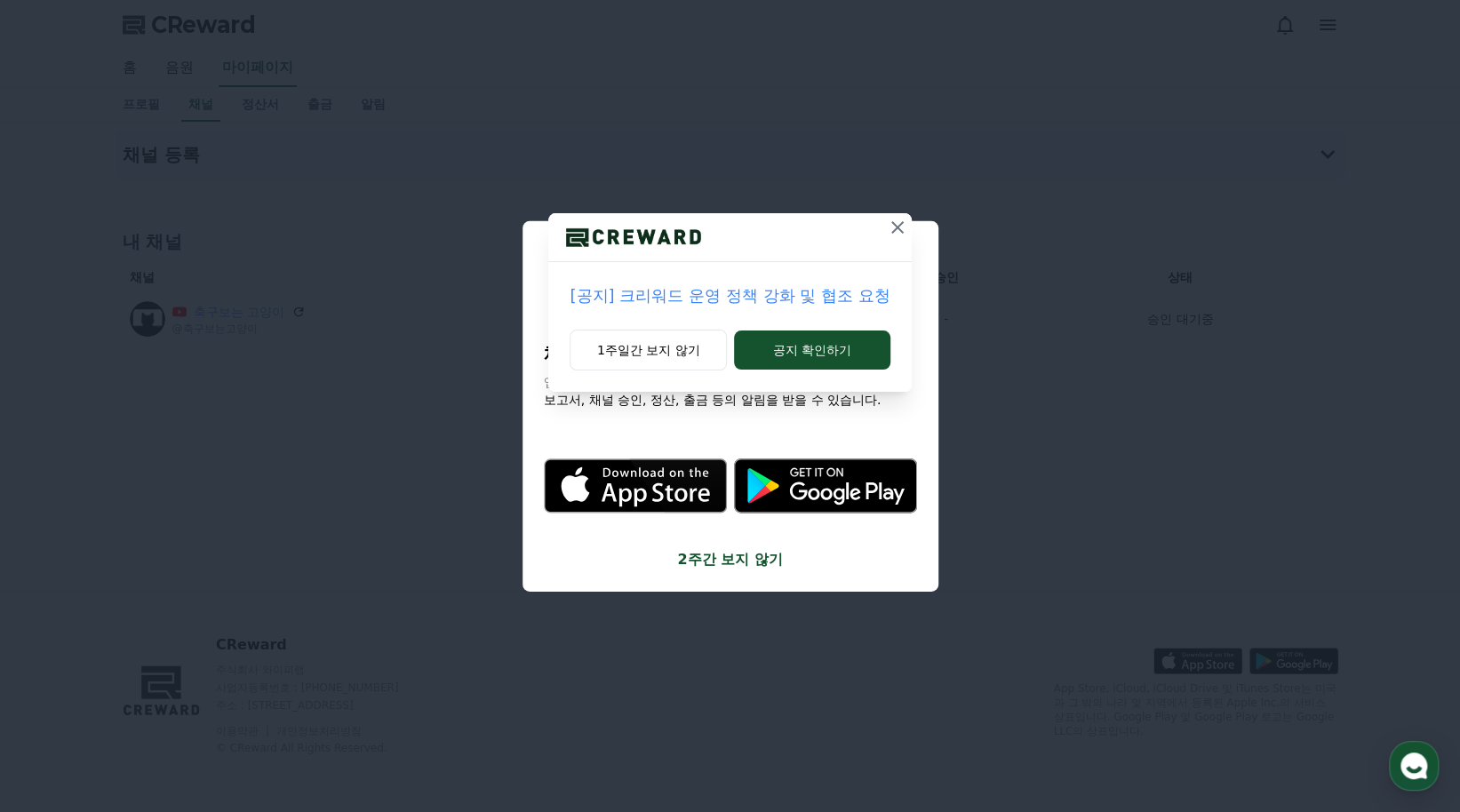
click at [899, 228] on icon at bounding box center [897, 227] width 21 height 21
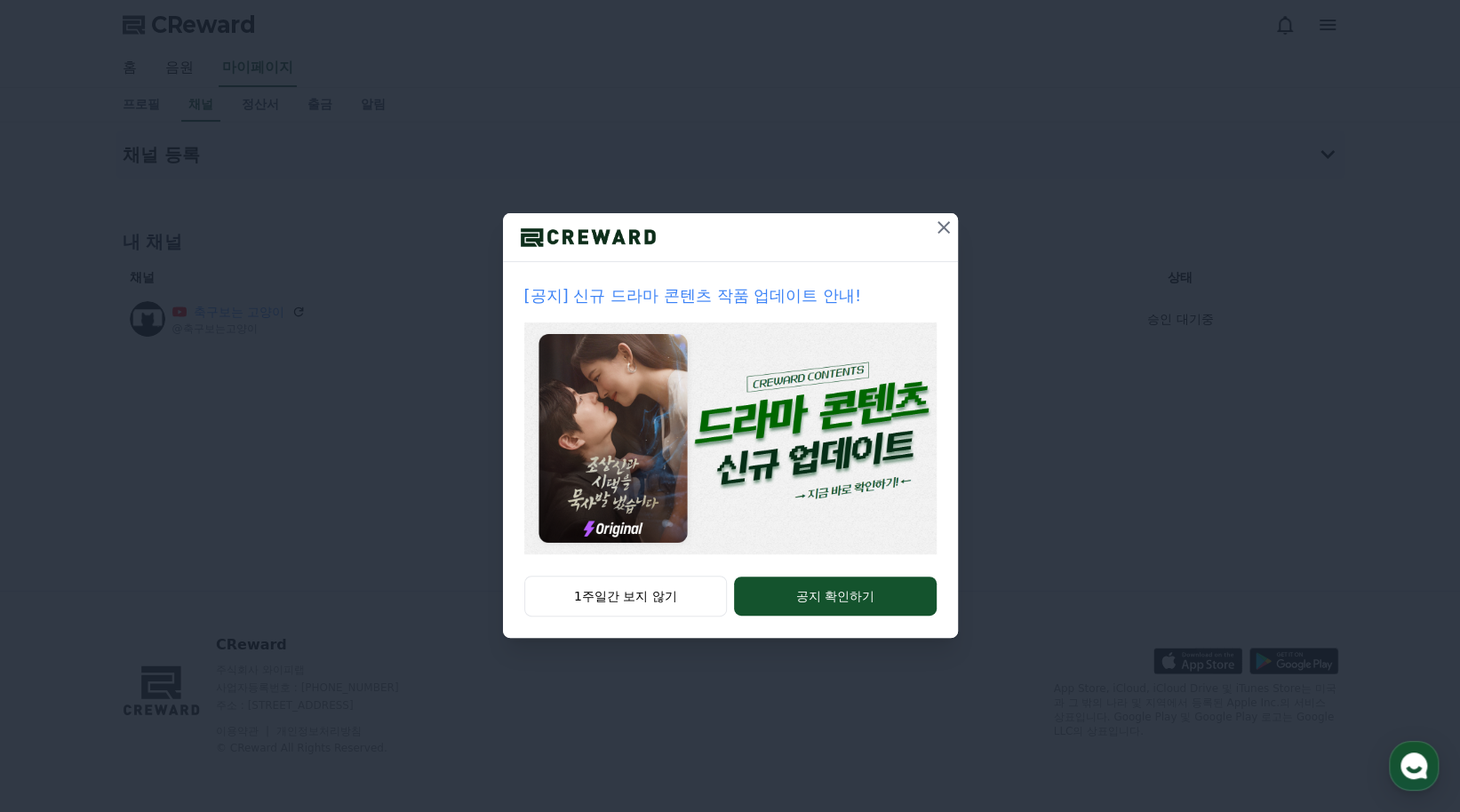
click at [944, 226] on icon at bounding box center [943, 227] width 12 height 12
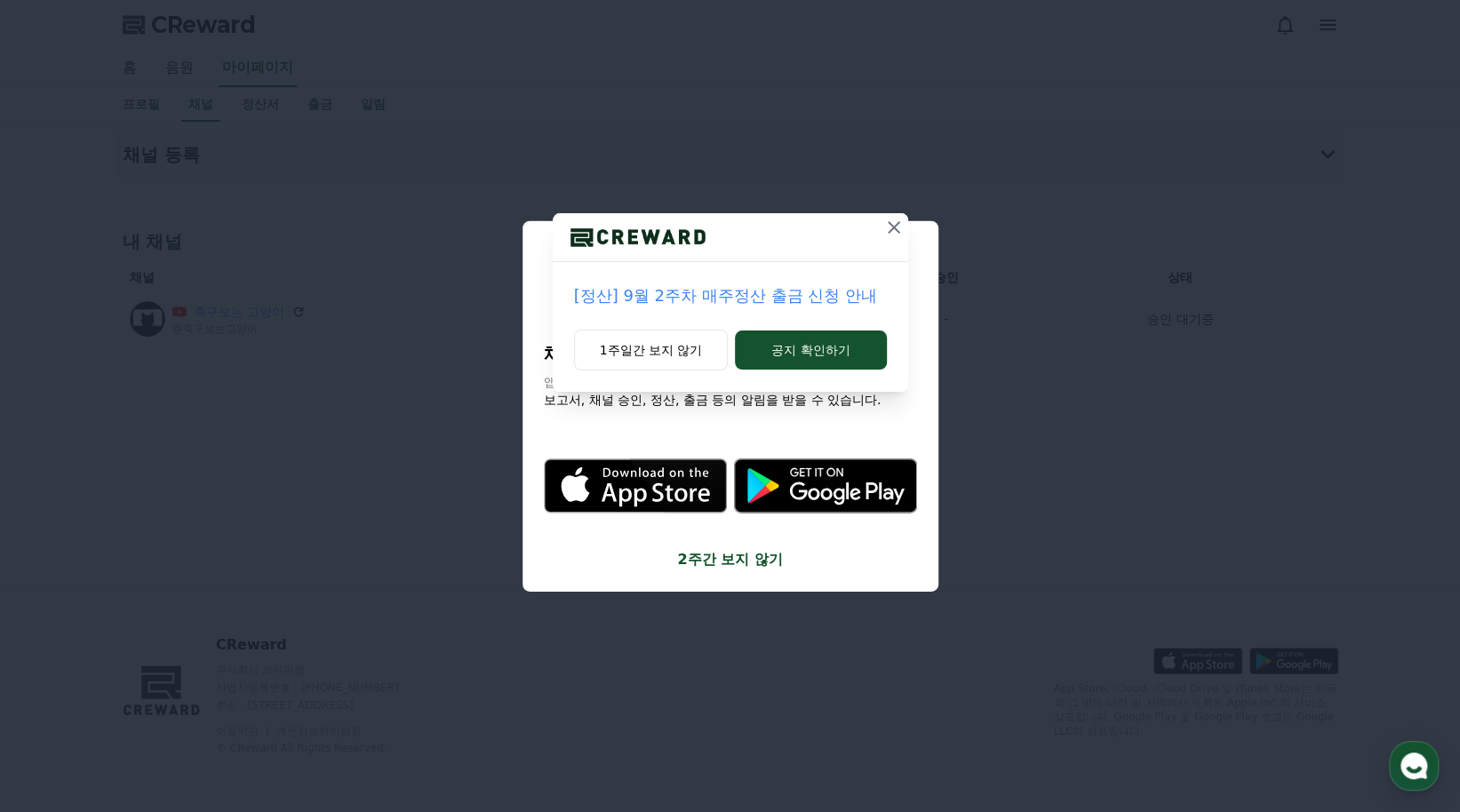
click at [896, 226] on icon at bounding box center [894, 227] width 21 height 21
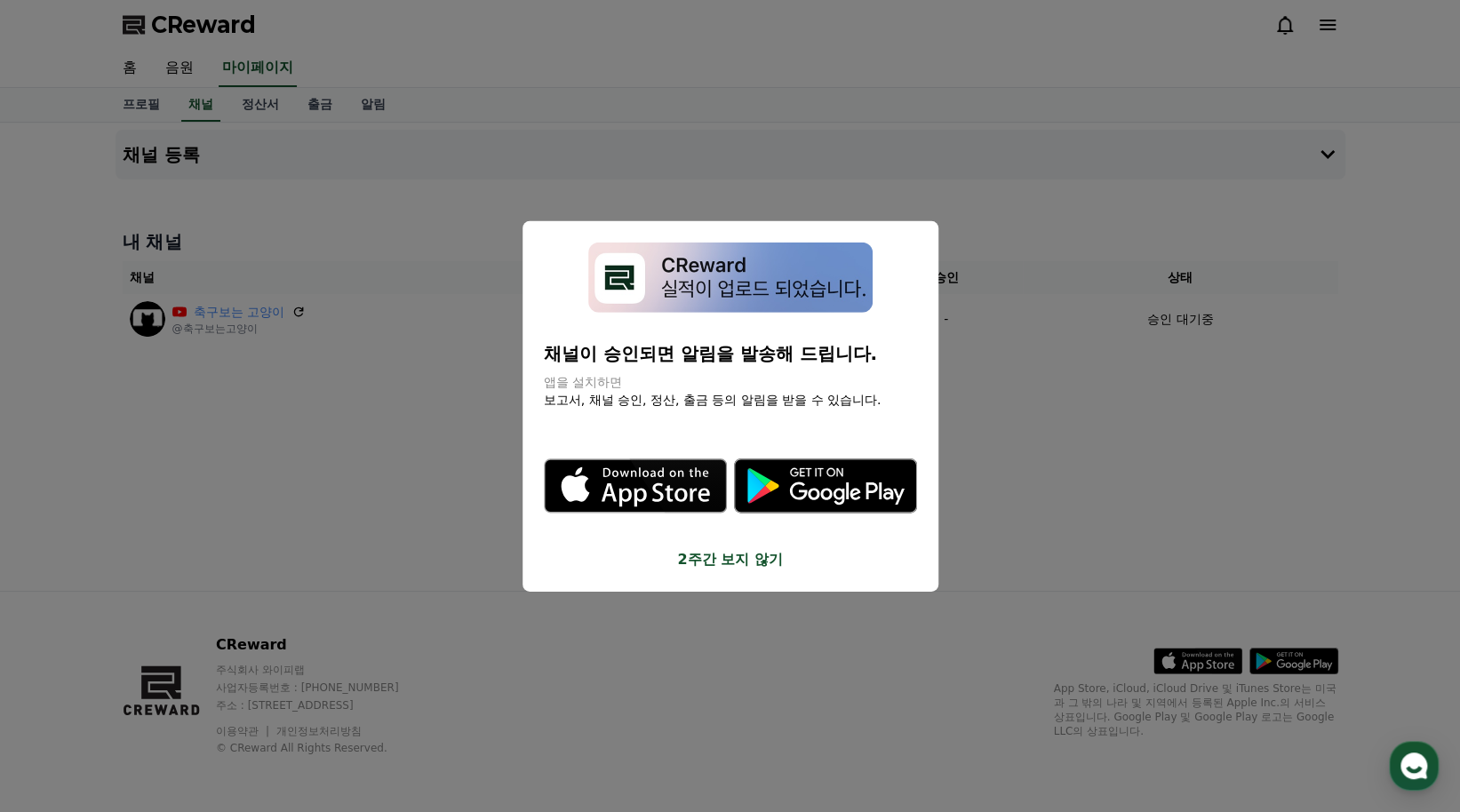
drag, startPoint x: 766, startPoint y: 349, endPoint x: 847, endPoint y: 349, distance: 81.0
click at [847, 349] on p "채널이 승인되면 알림을 발송해 드립니다." at bounding box center [730, 352] width 373 height 25
click at [703, 357] on p "채널이 승인되면 알림을 발송해 드립니다." at bounding box center [730, 352] width 373 height 25
click at [1026, 477] on button "close modal" at bounding box center [730, 406] width 1460 height 812
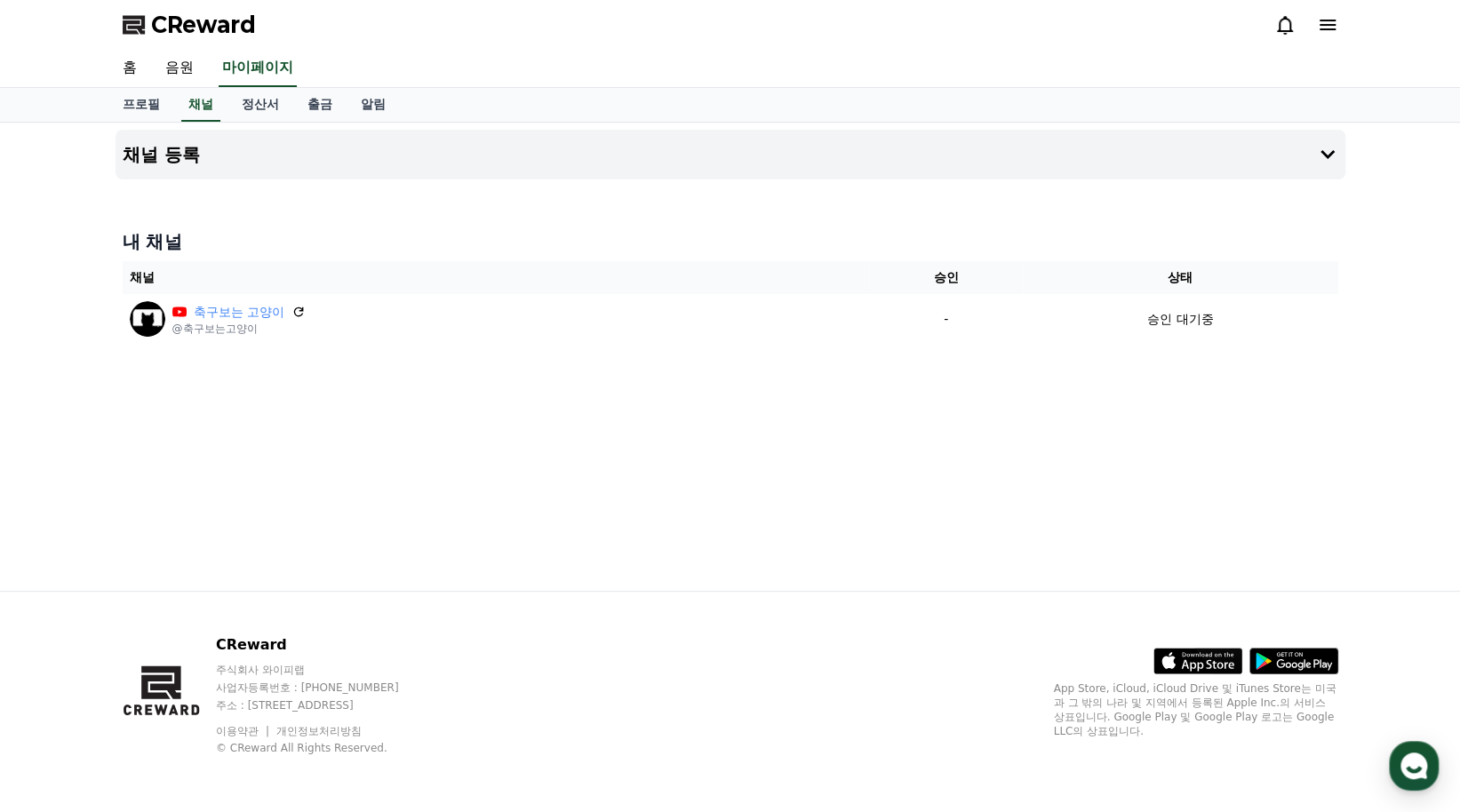
click at [772, 419] on div "채널 등록 내 채널 채널 승인 상태 축구보는 고양이 @축구보는고양이 - 승인 대기중" at bounding box center [730, 356] width 1244 height 468
click at [1195, 51] on div "홈 음원 마이페이지" at bounding box center [730, 68] width 1244 height 37
click at [751, 63] on div "홈 음원 마이페이지" at bounding box center [730, 68] width 1244 height 37
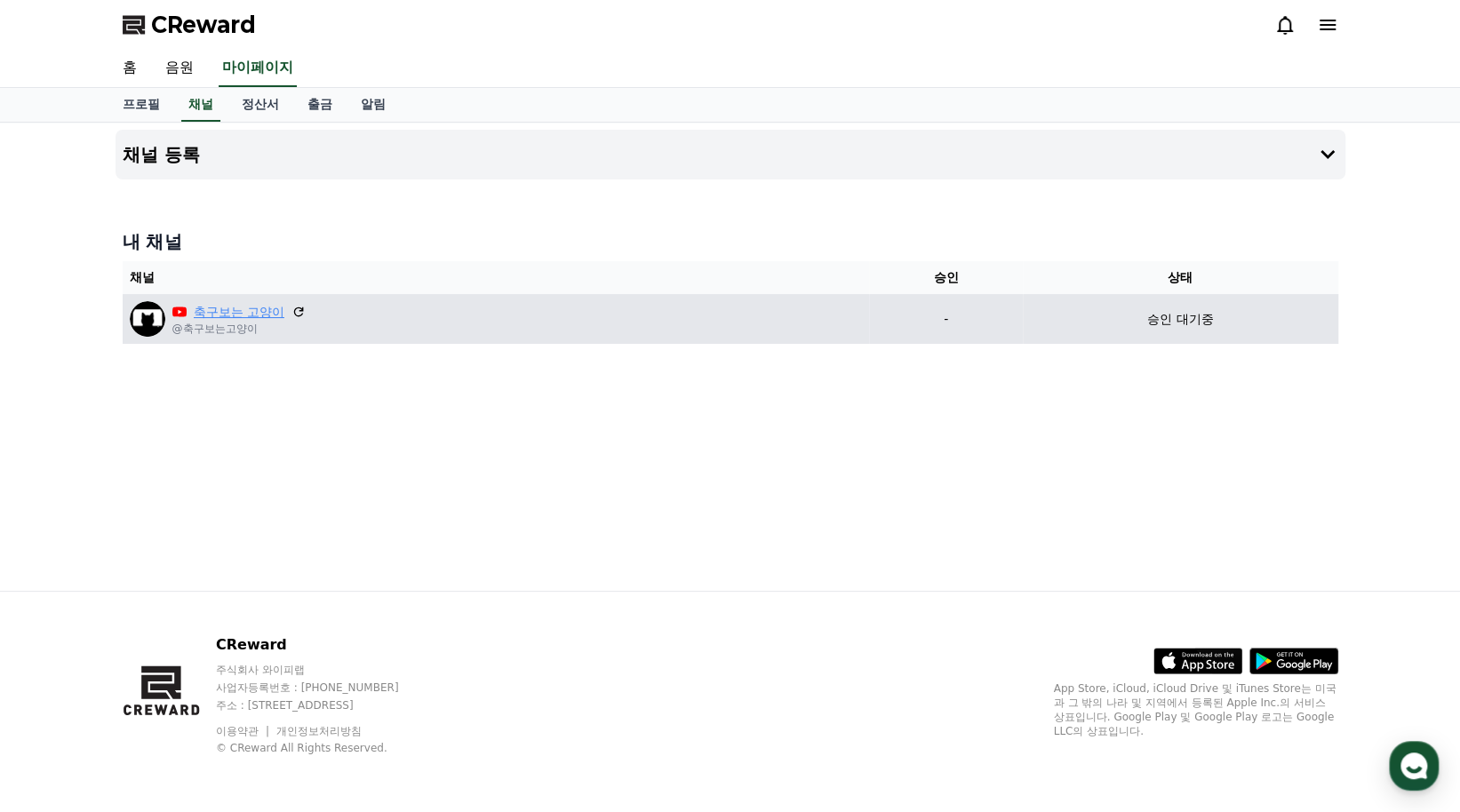
click at [254, 303] on link "축구보는 고양이" at bounding box center [238, 312] width 91 height 19
